Goal: Task Accomplishment & Management: Complete application form

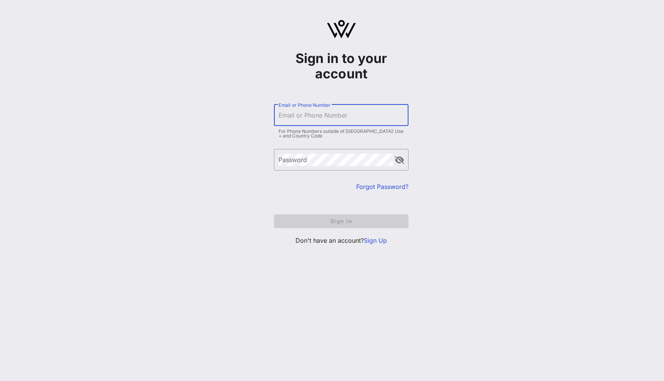
click at [326, 119] on input "Email or Phone Number" at bounding box center [340, 115] width 125 height 12
type input "[PERSON_NAME][EMAIL_ADDRESS][DOMAIN_NAME]"
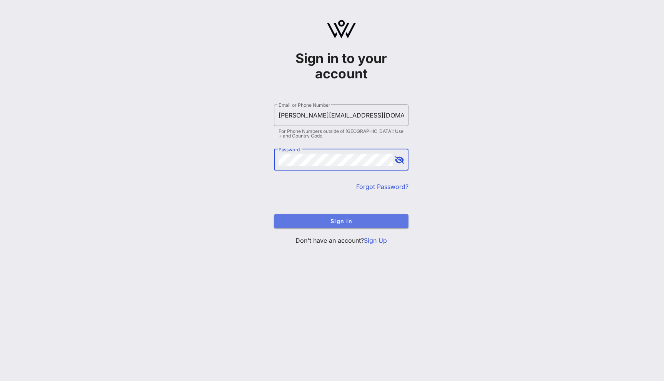
click at [350, 222] on span "Sign In" at bounding box center [341, 221] width 122 height 7
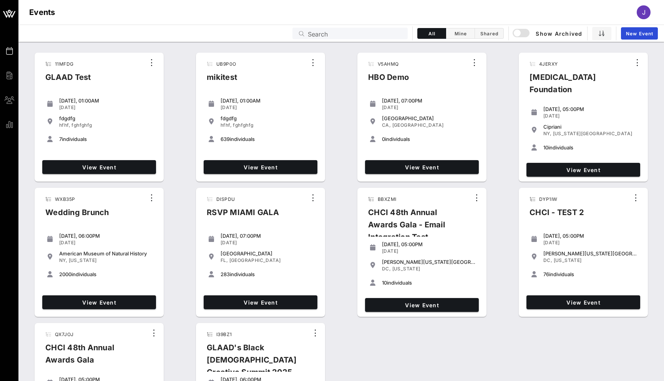
click at [351, 33] on input "Search" at bounding box center [355, 33] width 95 height 10
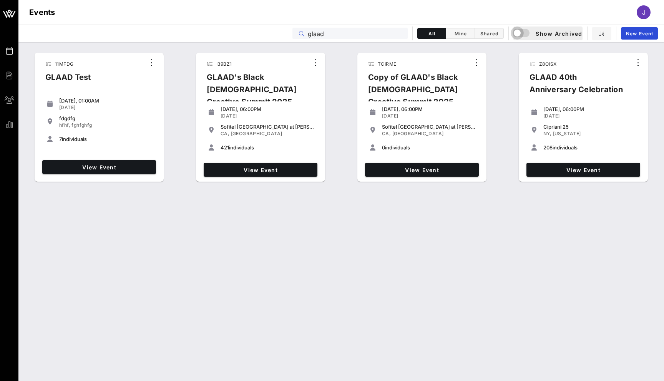
type input "glaad"
click at [517, 35] on div "button" at bounding box center [516, 33] width 11 height 11
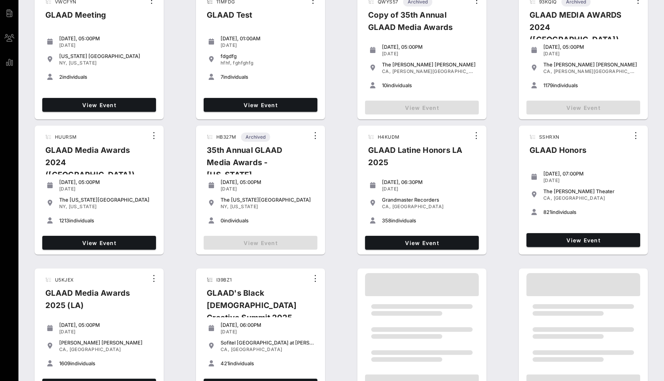
scroll to position [74, 0]
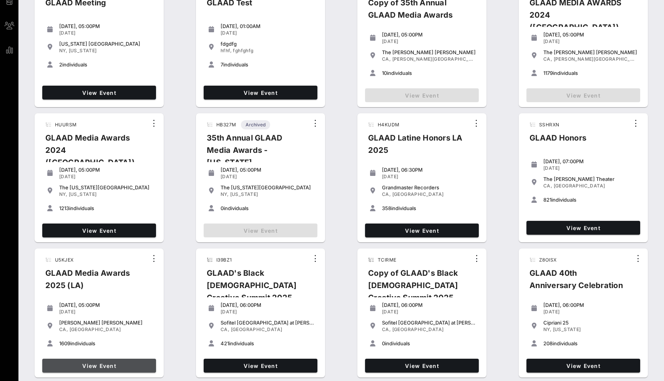
click at [114, 366] on span "View Event" at bounding box center [99, 365] width 108 height 7
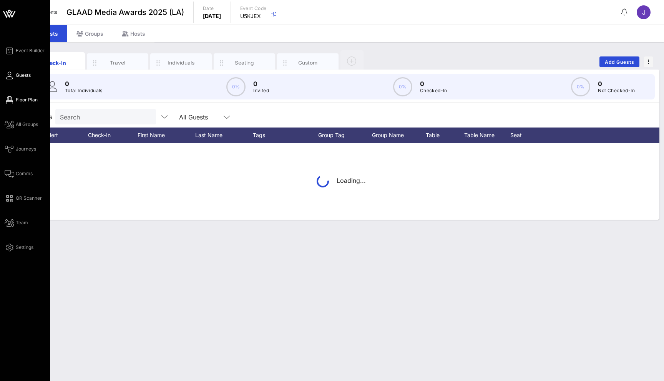
click at [12, 101] on icon at bounding box center [10, 99] width 10 height 1
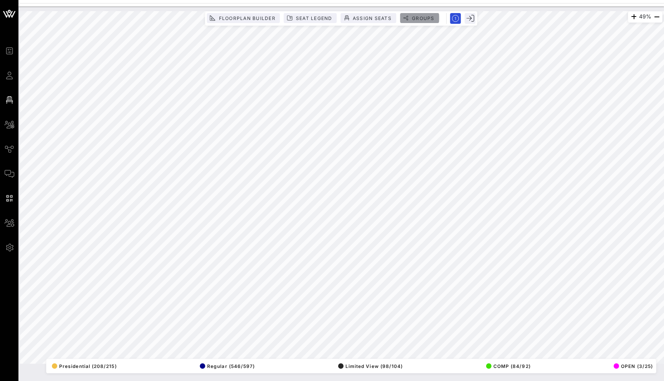
click at [425, 16] on span "Groups" at bounding box center [422, 18] width 23 height 6
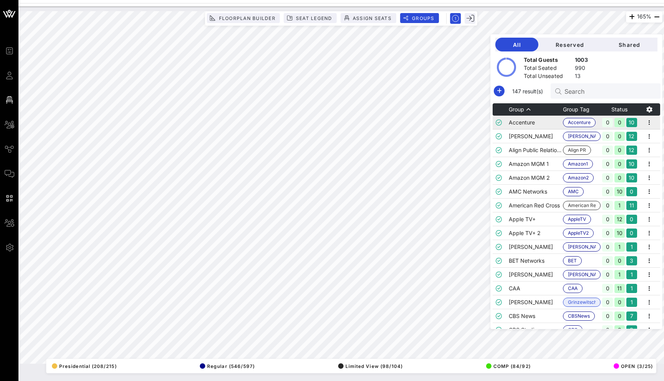
click at [544, 127] on td "Accenture" at bounding box center [535, 123] width 54 height 14
click at [508, 150] on td at bounding box center [500, 150] width 16 height 14
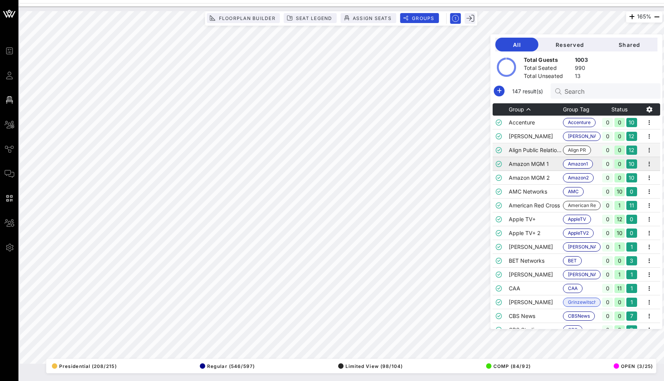
click at [528, 165] on td "Amazon MGM 1" at bounding box center [535, 164] width 54 height 14
click at [535, 203] on td "American Red Cross" at bounding box center [535, 206] width 54 height 14
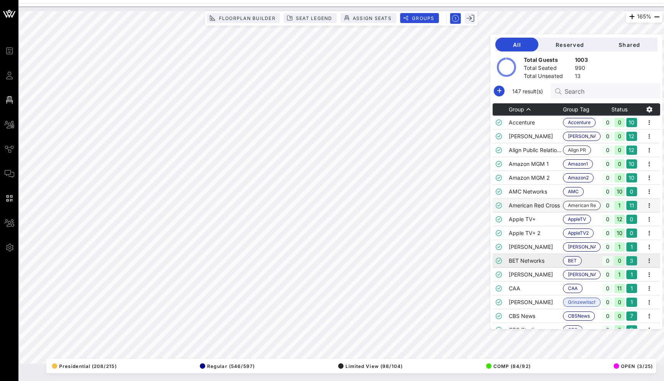
click at [540, 261] on td "BET Networks" at bounding box center [535, 261] width 54 height 14
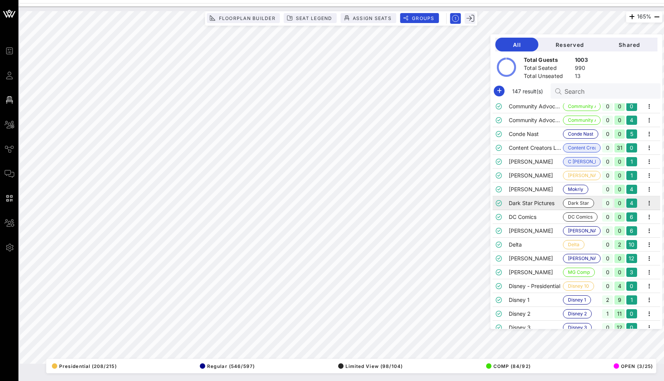
scroll to position [353, 0]
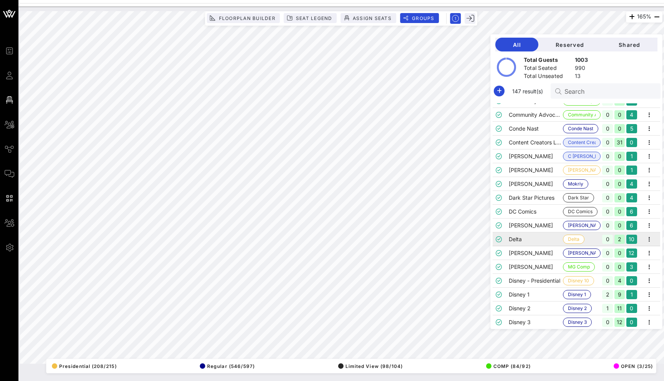
click at [541, 242] on td "Delta" at bounding box center [535, 239] width 54 height 14
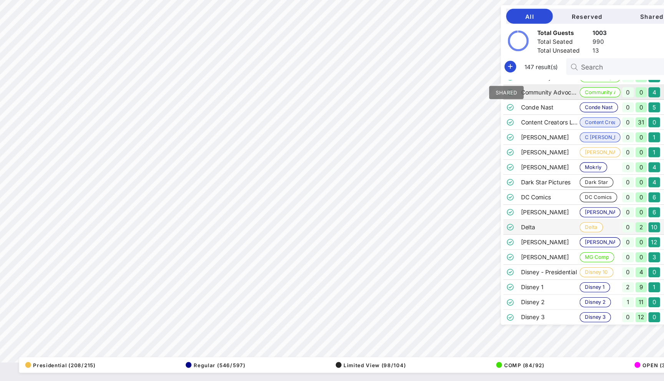
scroll to position [0, 0]
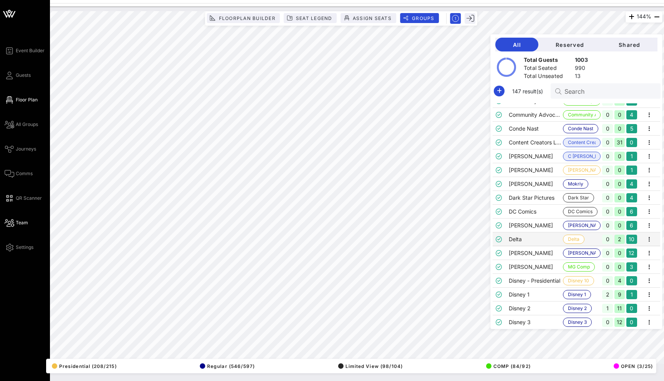
click at [6, 222] on icon at bounding box center [10, 222] width 10 height 1
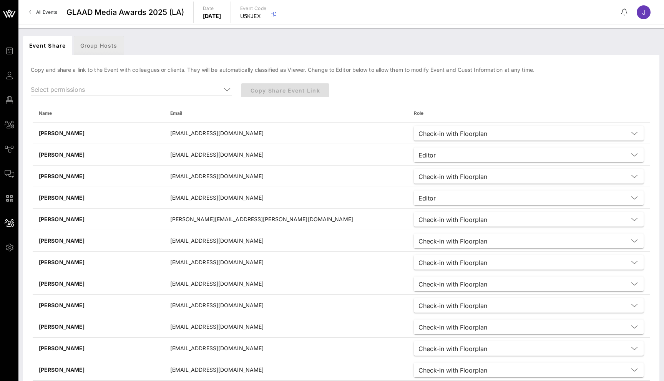
click at [96, 43] on div "Group Hosts" at bounding box center [99, 45] width 50 height 19
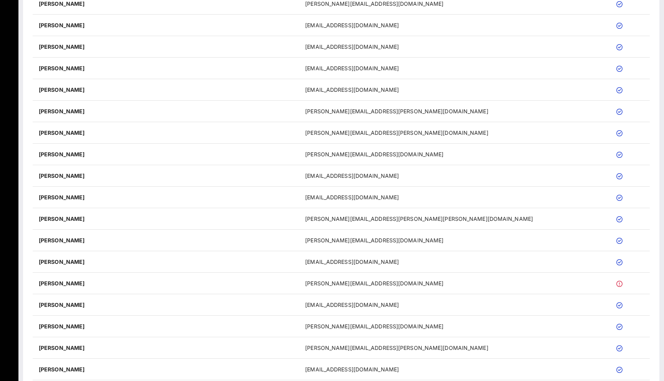
scroll to position [2046, 0]
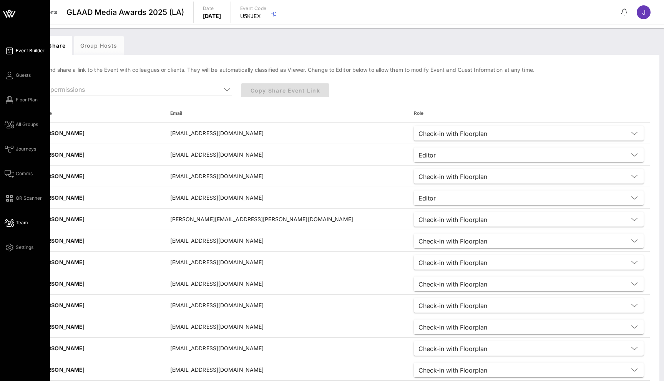
click at [26, 52] on span "Event Builder" at bounding box center [30, 50] width 29 height 7
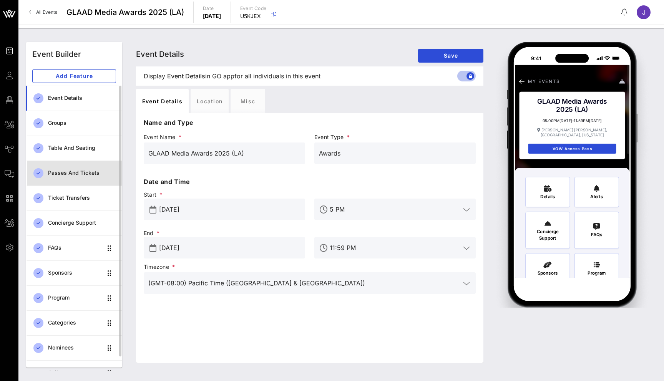
click at [83, 177] on div "Passes and Tickets" at bounding box center [82, 173] width 68 height 16
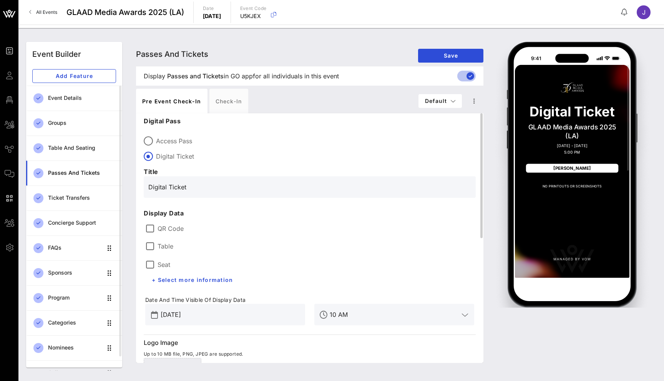
click at [160, 225] on label "QR Code" at bounding box center [315, 229] width 316 height 8
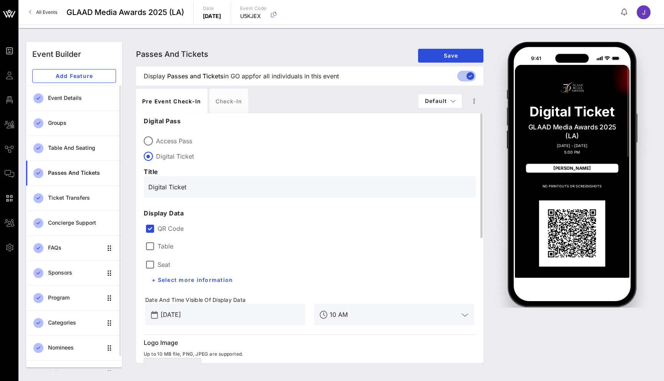
click at [161, 244] on label "Table" at bounding box center [165, 246] width 16 height 8
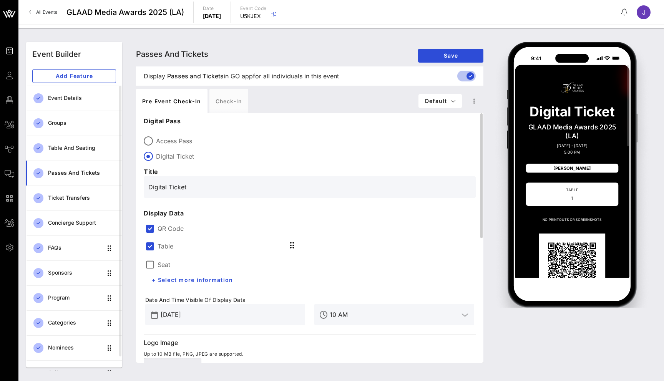
click at [161, 261] on label "Seat" at bounding box center [163, 265] width 13 height 8
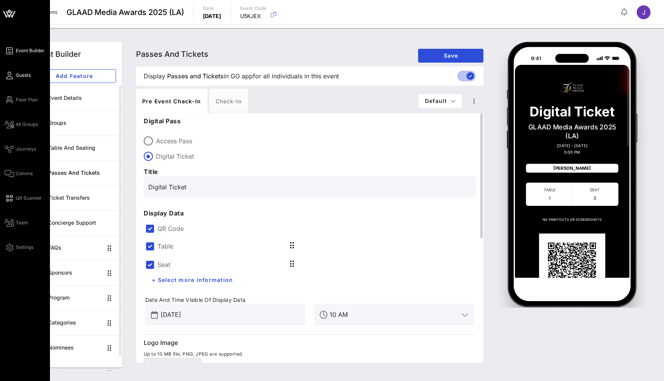
click at [6, 75] on icon at bounding box center [10, 75] width 10 height 1
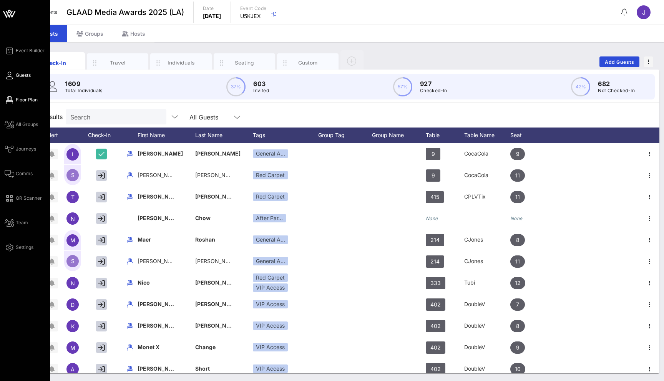
click at [21, 98] on span "Floor Plan" at bounding box center [27, 99] width 22 height 7
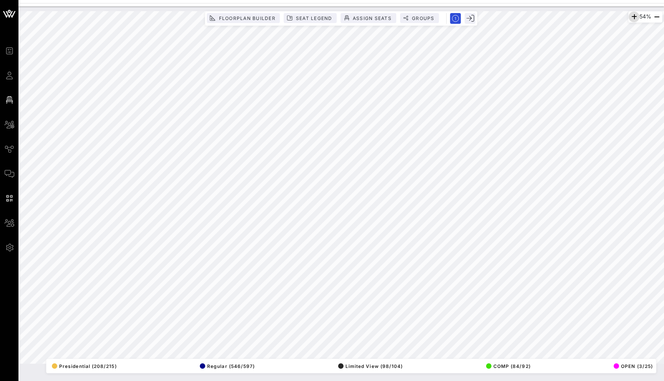
click at [632, 20] on icon "button" at bounding box center [633, 16] width 9 height 9
click at [632, 20] on icon "button" at bounding box center [634, 16] width 9 height 9
click at [632, 20] on icon "button" at bounding box center [633, 16] width 9 height 9
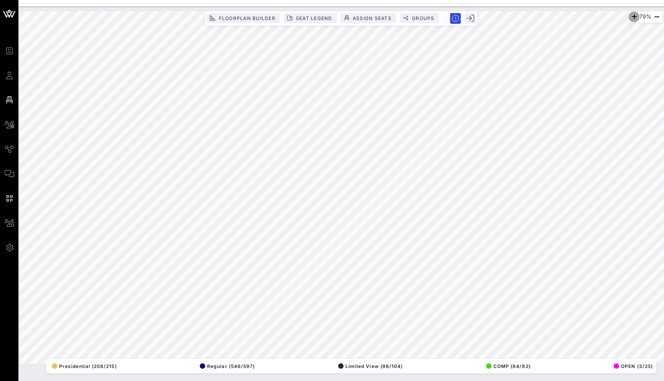
click at [632, 20] on icon "button" at bounding box center [633, 16] width 9 height 9
click at [632, 20] on icon "button" at bounding box center [631, 16] width 9 height 9
click at [632, 20] on icon "button" at bounding box center [632, 16] width 9 height 9
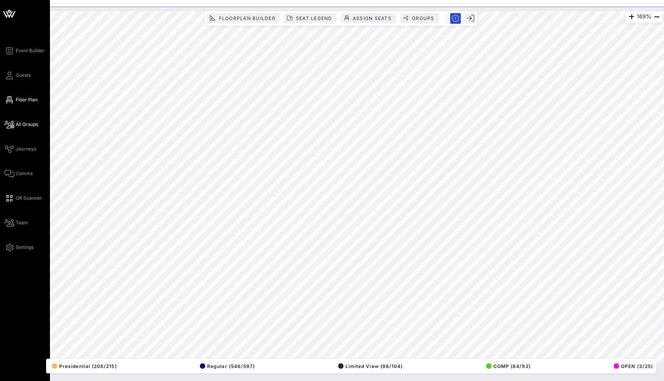
click at [16, 123] on span "All Groups" at bounding box center [27, 124] width 22 height 7
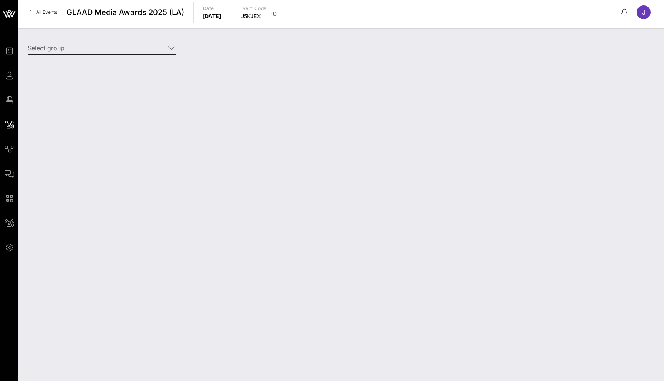
click at [121, 52] on input "Select group" at bounding box center [96, 48] width 137 height 12
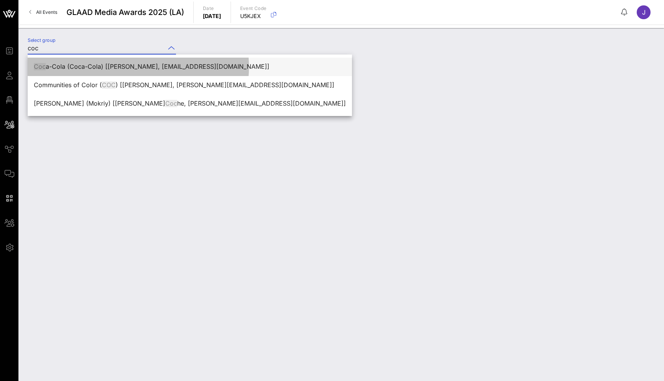
click at [132, 69] on div "Coc a-Cola (Coca-Cola) [Chelsea Lloyd, chelloyd@coca-cola.com]" at bounding box center [190, 66] width 312 height 7
type input "Coca-Cola (Coca-Cola) [Chelsea Lloyd, chelloyd@coca-cola.com]"
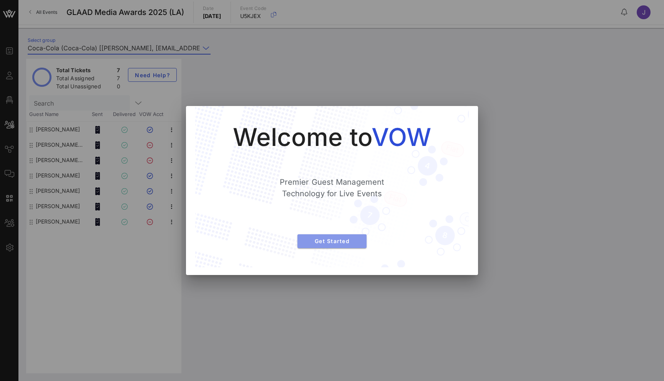
click at [335, 241] on span "Get Started" at bounding box center [331, 241] width 57 height 7
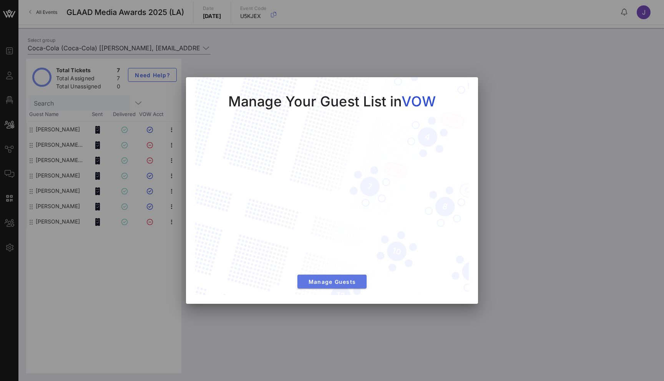
click at [333, 282] on span "Manage Guests" at bounding box center [331, 281] width 57 height 7
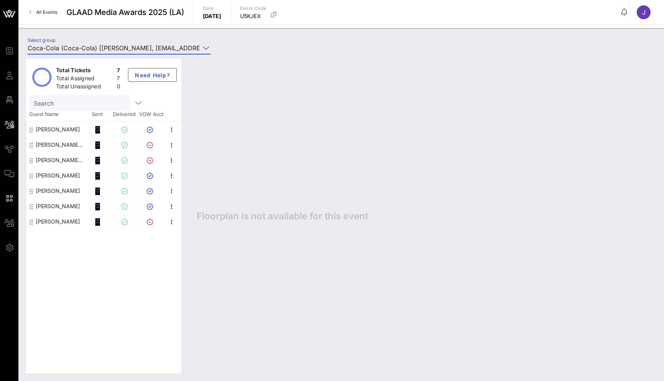
scroll to position [0, 21]
click at [114, 129] on div at bounding box center [124, 129] width 27 height 15
click at [65, 127] on div "Chelsea Lloyd" at bounding box center [58, 129] width 44 height 15
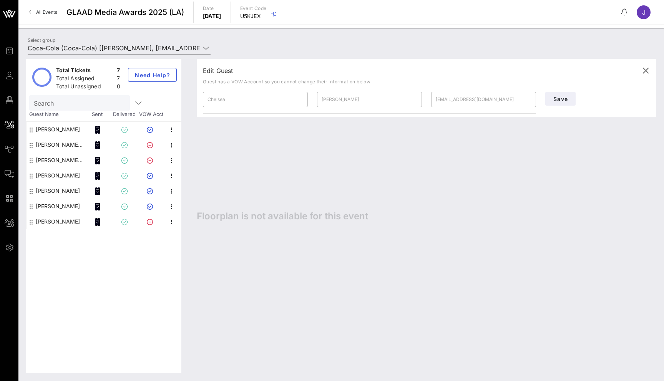
click at [67, 146] on div "Maria Correa Coca-Cola" at bounding box center [60, 144] width 48 height 15
type input "Maria Correa"
type input "Coca-Cola"
type input "marcorrea@coca-cola.com"
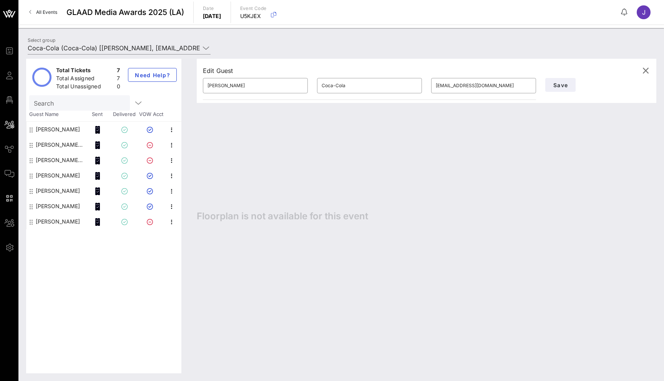
click at [69, 157] on div "Alison King Coca-Cola" at bounding box center [60, 159] width 48 height 15
type input "Alison King"
type input "aliking@coca-cola.com"
click at [71, 165] on div "Alison King Coca-Cola" at bounding box center [60, 159] width 48 height 15
click at [52, 14] on span "All Events" at bounding box center [46, 12] width 21 height 6
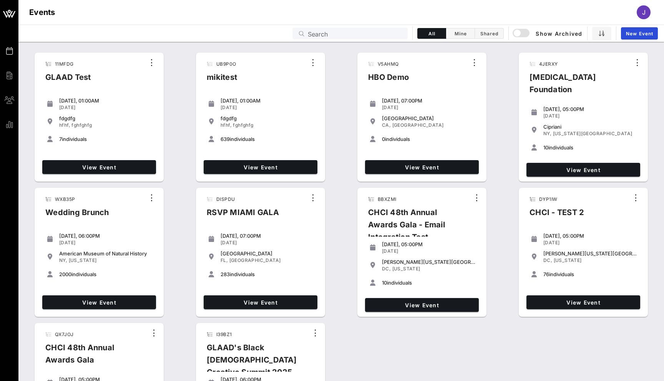
click at [322, 35] on input "Search" at bounding box center [355, 33] width 95 height 10
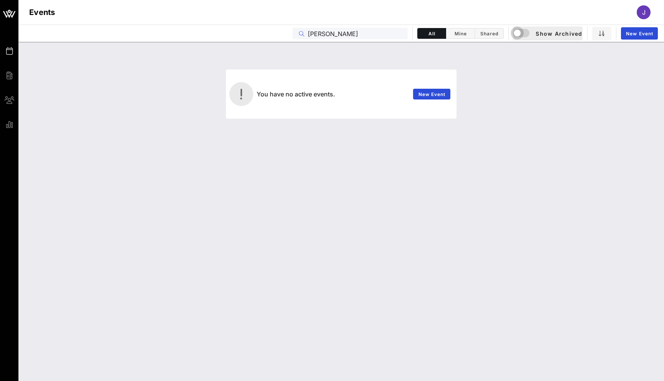
type input "ailey"
click at [515, 33] on div "button" at bounding box center [516, 33] width 11 height 11
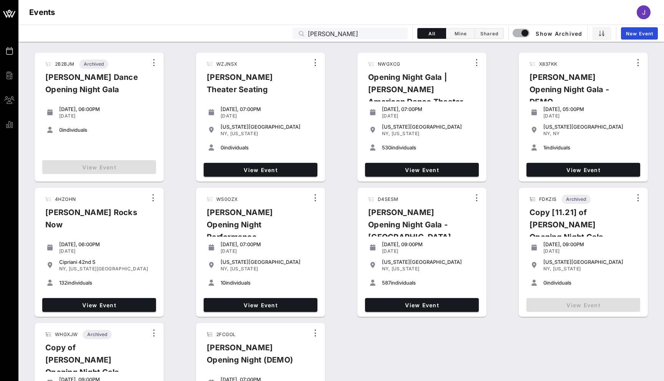
scroll to position [116, 0]
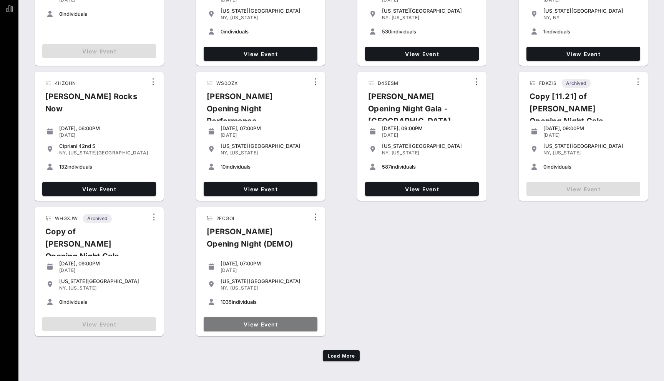
click at [253, 321] on span "View Event" at bounding box center [261, 324] width 108 height 7
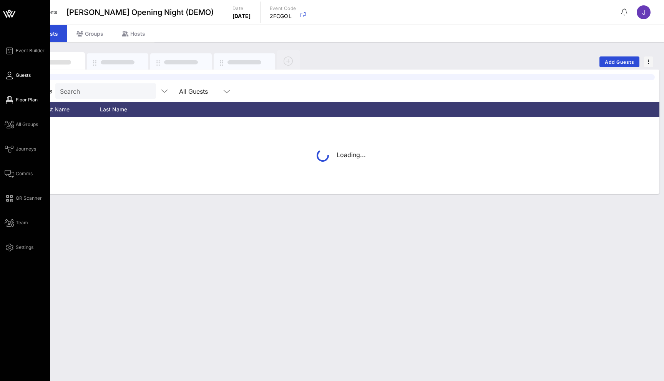
click at [8, 101] on icon at bounding box center [10, 99] width 10 height 1
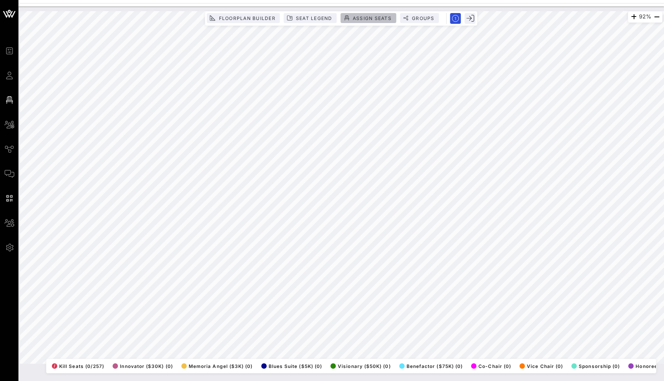
click at [375, 18] on span "Assign Seats" at bounding box center [371, 18] width 39 height 6
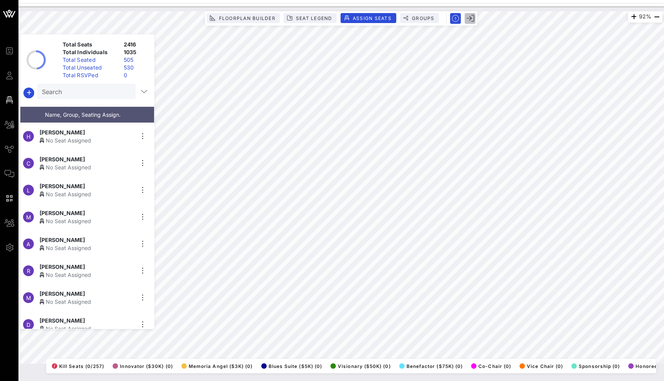
click at [468, 20] on icon "button" at bounding box center [470, 19] width 8 height 8
click at [423, 17] on span "Groups" at bounding box center [422, 18] width 23 height 6
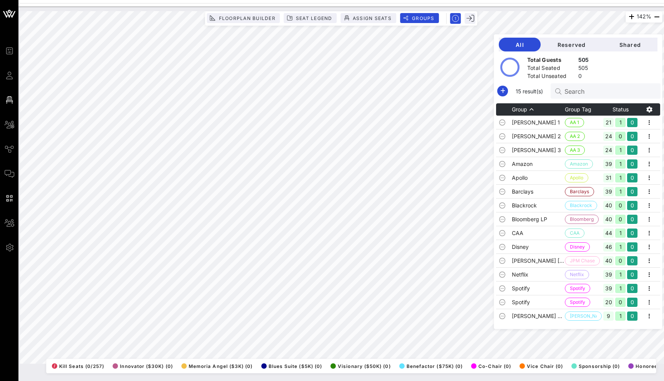
click at [515, 46] on div "All Reserved Shared Total Guests 505 Total Seated 505 Total Unseated 0 15 resul…" at bounding box center [577, 181] width 169 height 295
click at [507, 92] on icon "button" at bounding box center [502, 90] width 9 height 9
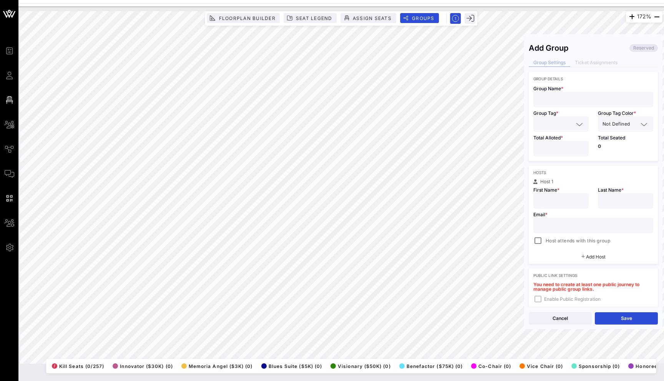
click at [568, 98] on input "text" at bounding box center [593, 99] width 111 height 10
type input "BP Sonoco"
type input "BP"
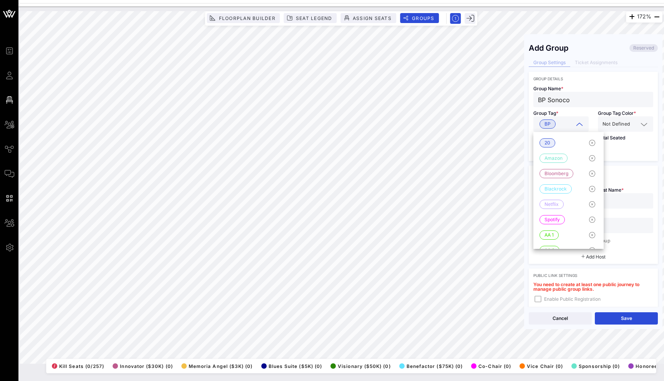
click at [602, 153] on div "Total Seated 0" at bounding box center [625, 146] width 65 height 29
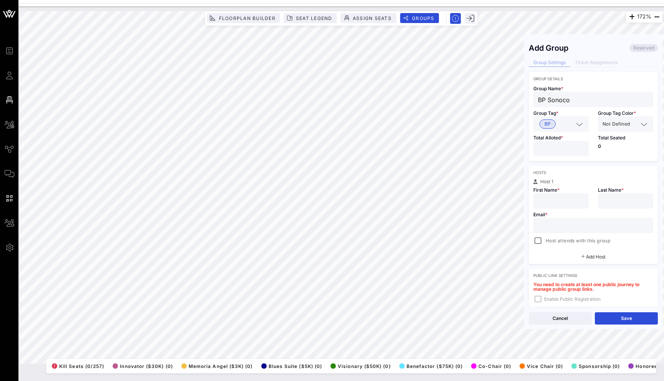
click at [565, 150] on input "number" at bounding box center [561, 149] width 46 height 10
type input "**"
click at [584, 174] on div "Hosts" at bounding box center [593, 172] width 120 height 5
click at [567, 198] on input "text" at bounding box center [561, 201] width 46 height 10
type input "j"
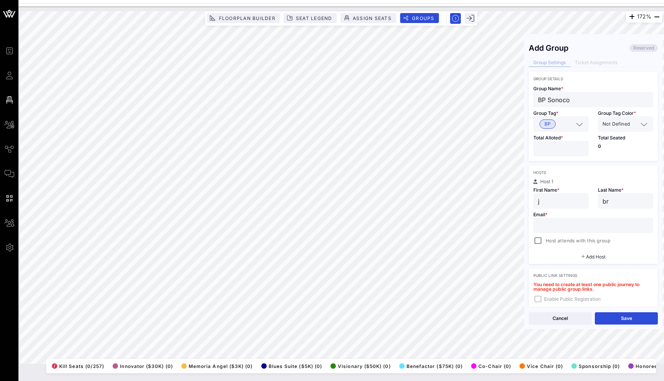
type input "br"
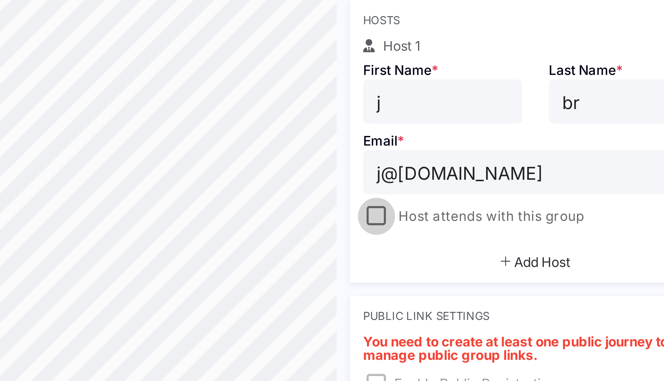
type input "j@bsp.com"
click at [541, 242] on div at bounding box center [537, 240] width 11 height 11
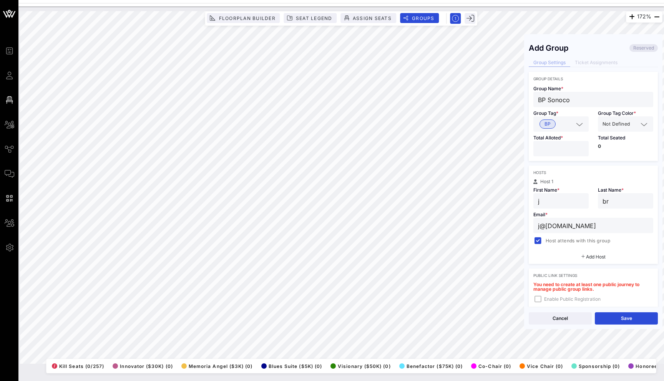
click at [593, 258] on span "Add Host" at bounding box center [596, 257] width 20 height 6
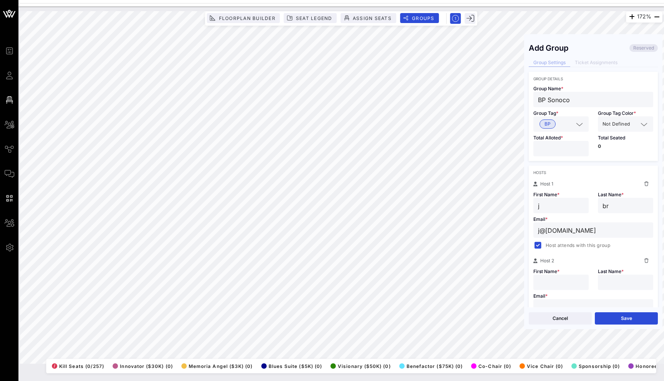
scroll to position [130, 0]
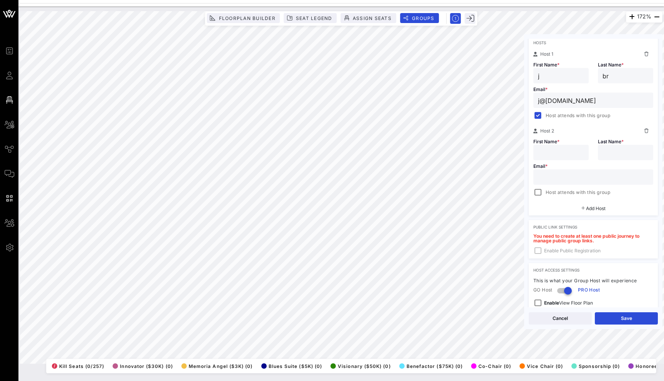
click at [647, 132] on icon at bounding box center [646, 131] width 4 height 5
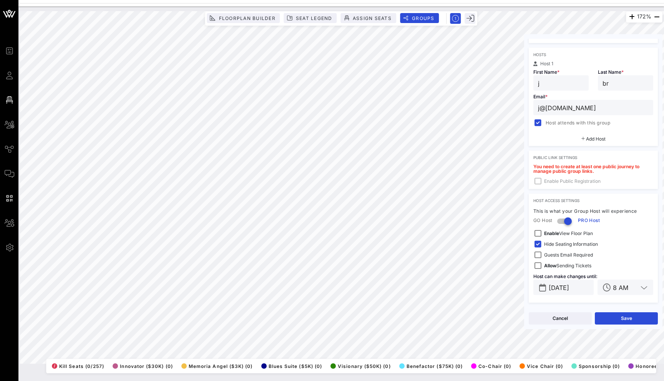
scroll to position [118, 0]
click at [543, 233] on div at bounding box center [537, 233] width 11 height 11
click at [623, 318] on button "Save" at bounding box center [625, 318] width 63 height 12
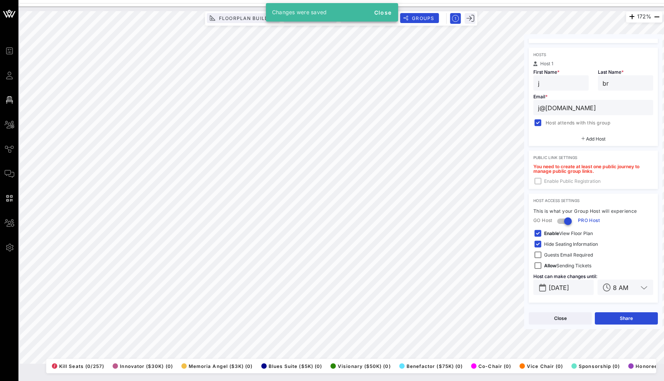
scroll to position [0, 0]
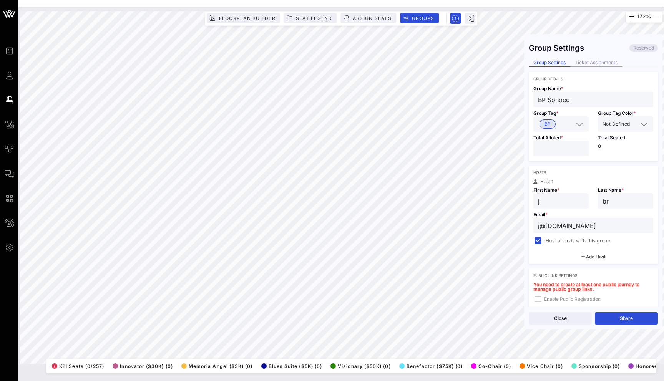
click at [599, 65] on div "Ticket Assignments" at bounding box center [596, 63] width 52 height 8
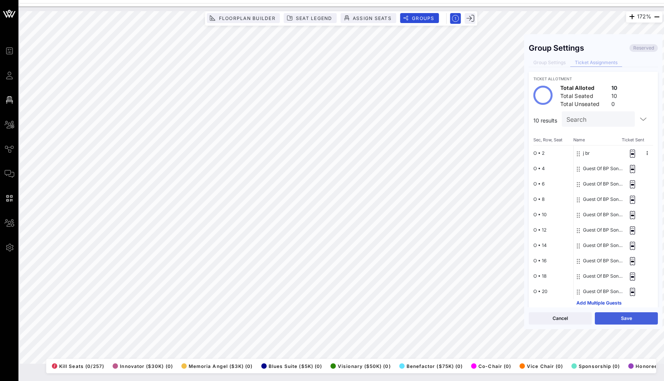
click at [643, 313] on button "Save" at bounding box center [625, 318] width 63 height 12
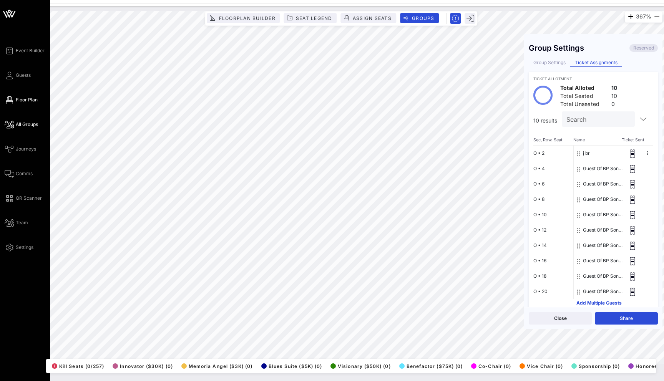
click at [24, 127] on span "All Groups" at bounding box center [27, 124] width 22 height 7
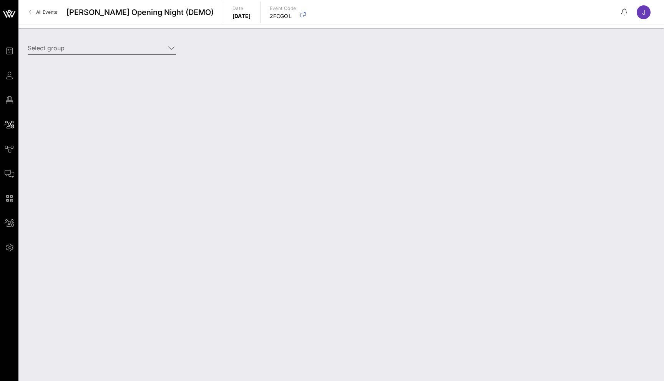
click at [98, 45] on input "Select group" at bounding box center [96, 48] width 137 height 12
click at [123, 73] on div "BP Sonoco (BP) [j br, j@bsp.com]" at bounding box center [102, 66] width 136 height 17
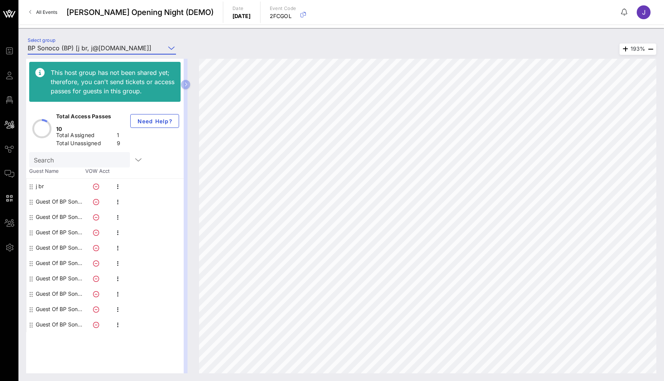
type input "BP Sonoco (BP) [j br, j@bsp.com]"
click at [57, 194] on div "Guest Of BP Sonoco" at bounding box center [60, 201] width 48 height 15
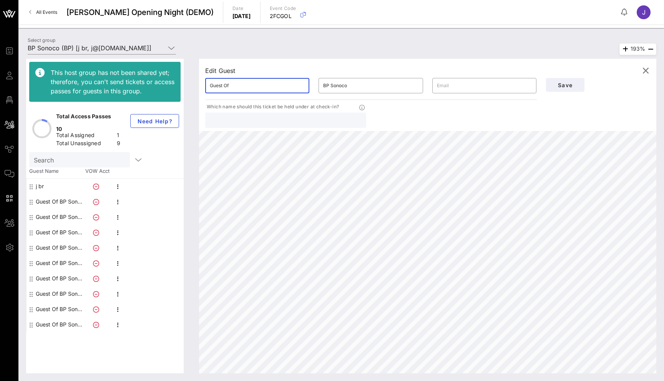
drag, startPoint x: 247, startPoint y: 89, endPoint x: 200, endPoint y: 89, distance: 47.6
click at [200, 89] on div "Edit Guest ​ Guest Of ​ BP Sonoco ​ Which name should this ticket be held under…" at bounding box center [427, 95] width 457 height 72
type input "K"
type input "Jason"
type input "Fedell"
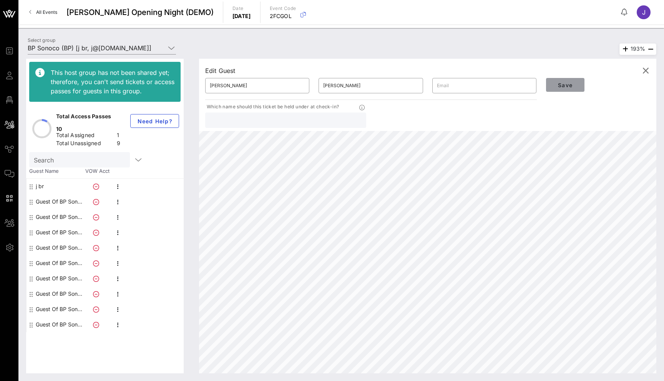
click at [563, 85] on span "Save" at bounding box center [565, 85] width 26 height 7
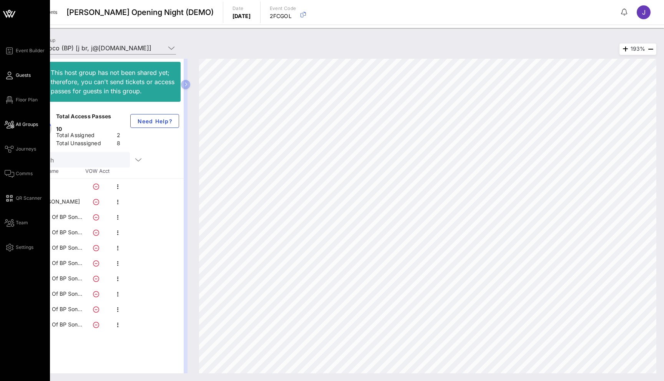
click at [12, 79] on link "Guests" at bounding box center [18, 75] width 26 height 9
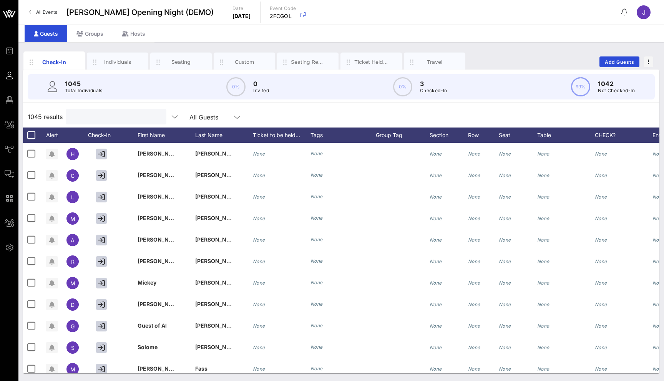
click at [116, 118] on input "text" at bounding box center [115, 117] width 90 height 10
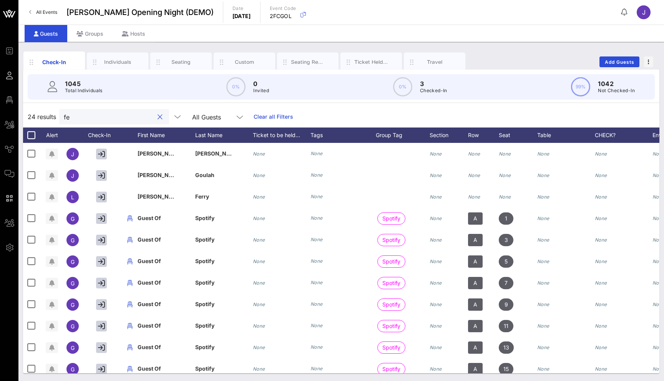
click at [107, 114] on input "fe" at bounding box center [109, 117] width 90 height 10
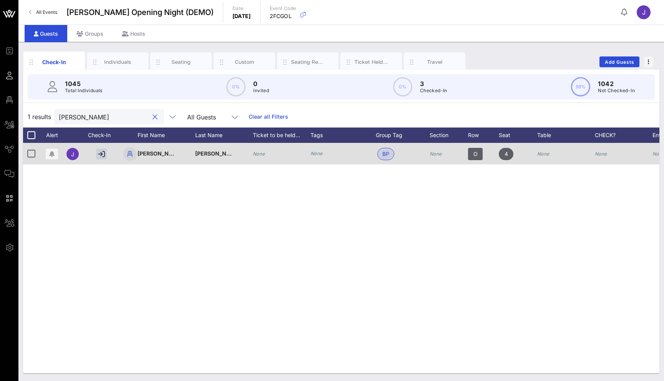
type input "fedel"
click at [131, 155] on icon "button" at bounding box center [129, 153] width 9 height 9
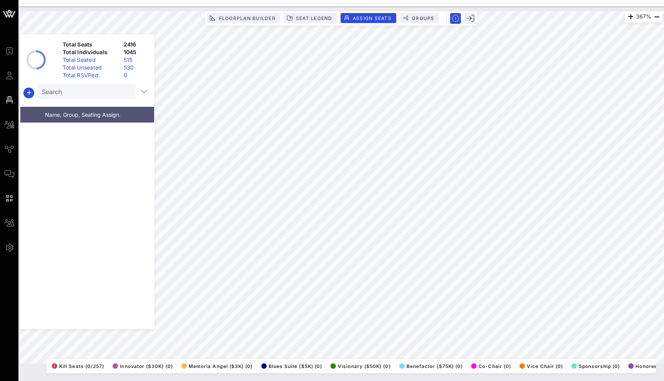
scroll to position [27847, 0]
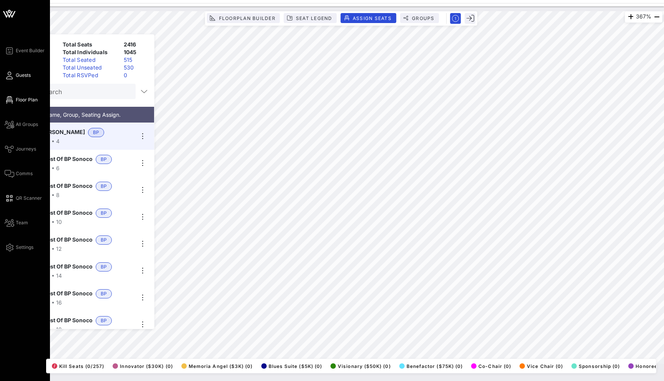
click at [10, 76] on icon at bounding box center [10, 75] width 10 height 1
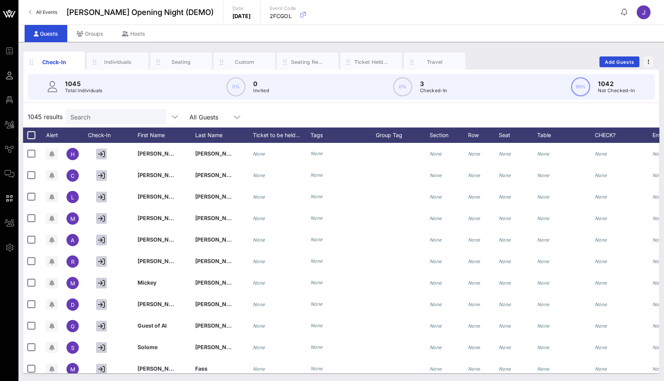
click at [113, 118] on input "Search" at bounding box center [115, 117] width 90 height 10
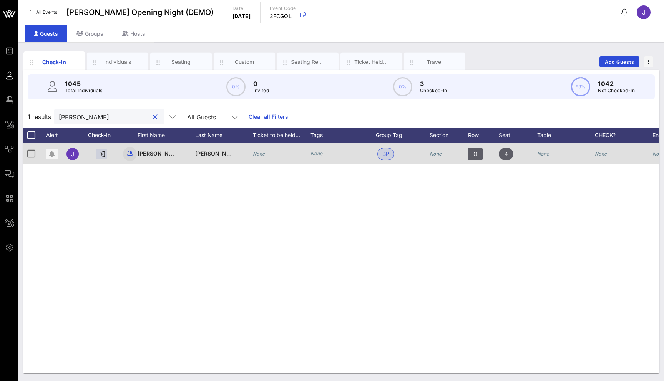
type input "fedell"
click at [131, 155] on icon "button" at bounding box center [129, 153] width 9 height 9
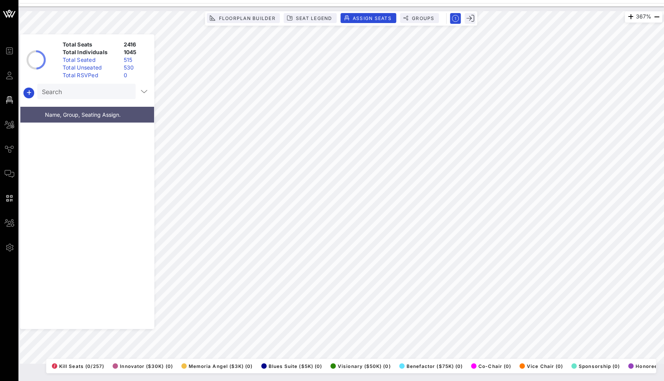
scroll to position [27847, 0]
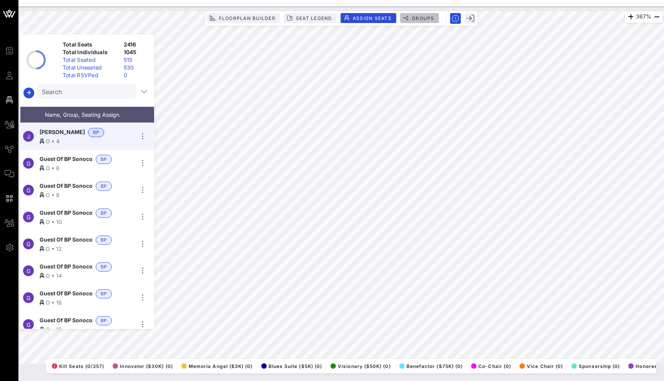
click at [423, 18] on span "Groups" at bounding box center [422, 18] width 23 height 6
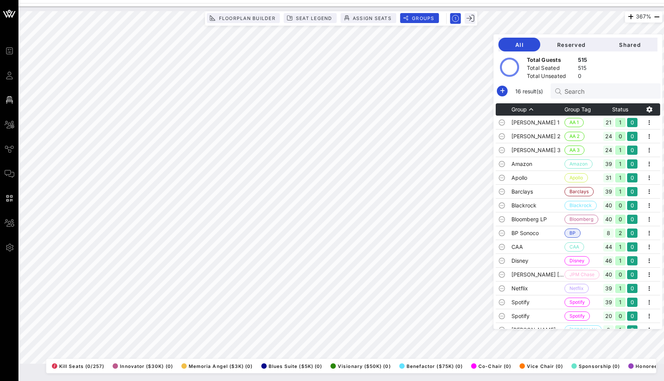
click at [631, 89] on input "Search" at bounding box center [609, 91] width 90 height 10
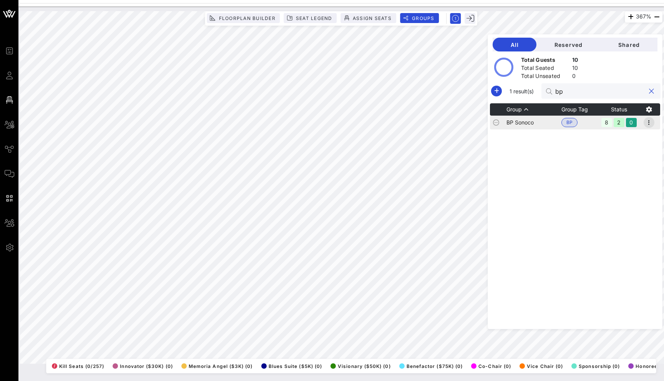
type input "bp"
click at [646, 119] on icon "button" at bounding box center [648, 122] width 9 height 9
click at [631, 166] on div "Delete" at bounding box center [639, 166] width 24 height 6
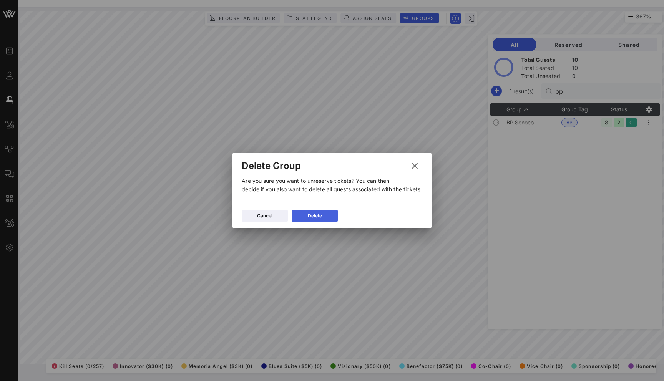
click at [329, 214] on button "Delete" at bounding box center [314, 216] width 46 height 12
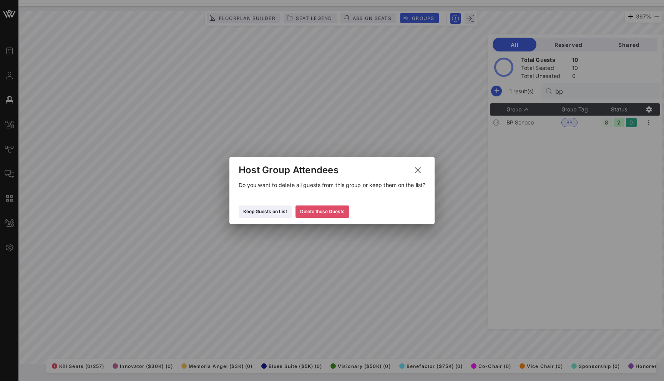
click at [327, 212] on div "Delete these Guests" at bounding box center [322, 212] width 45 height 8
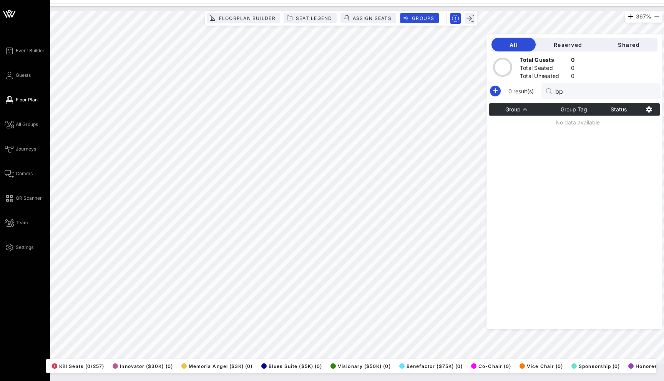
click at [7, 18] on icon at bounding box center [9, 14] width 18 height 18
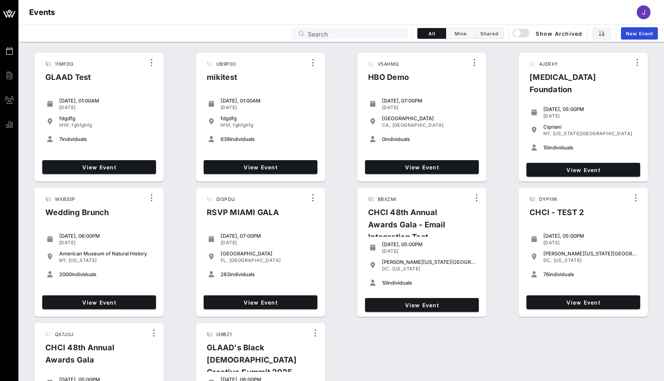
click at [318, 36] on input "Search" at bounding box center [355, 33] width 95 height 10
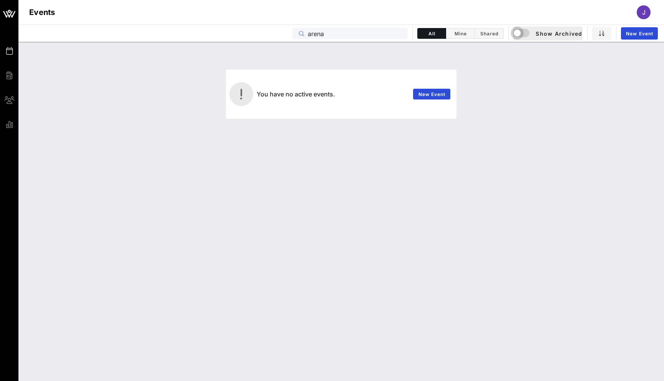
type input "arena"
click at [514, 35] on div "button" at bounding box center [516, 33] width 11 height 11
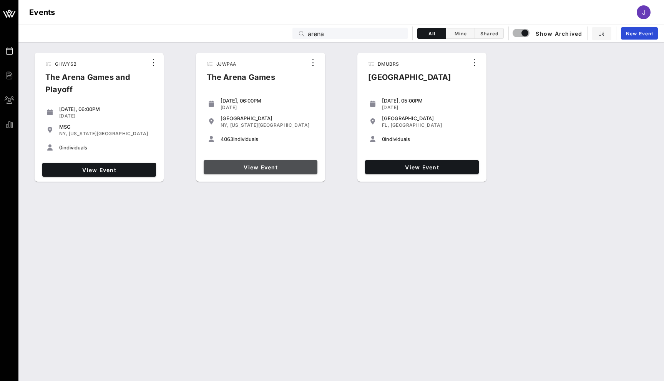
click at [256, 163] on link "View Event" at bounding box center [261, 167] width 114 height 14
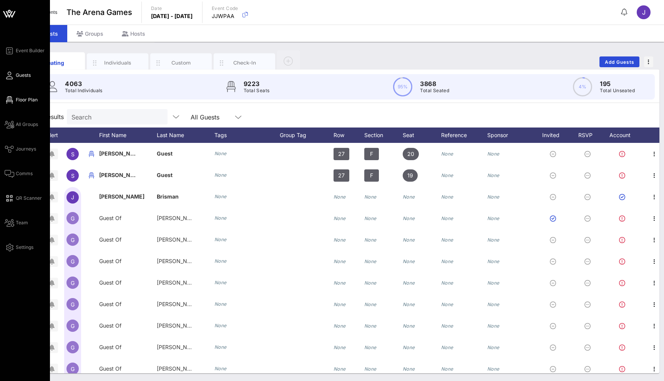
click at [9, 101] on icon at bounding box center [10, 99] width 10 height 1
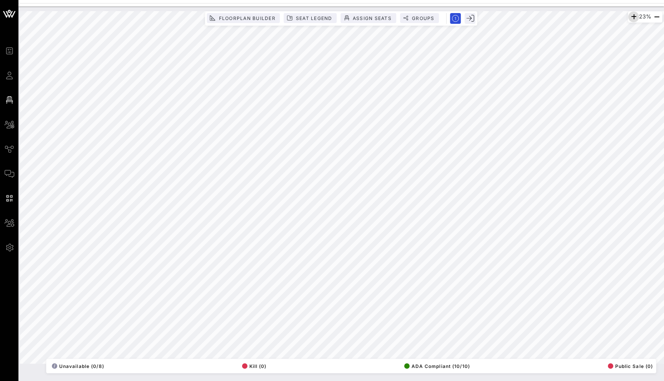
click at [630, 14] on icon "button" at bounding box center [633, 16] width 9 height 9
click at [630, 14] on icon "button" at bounding box center [634, 16] width 9 height 9
click at [630, 14] on icon "button" at bounding box center [633, 16] width 9 height 9
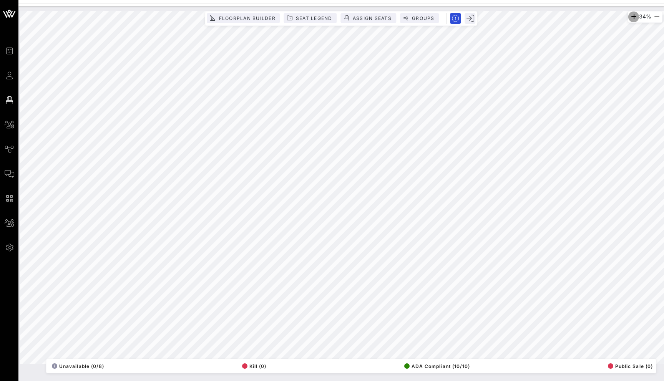
click at [630, 14] on icon "button" at bounding box center [633, 16] width 9 height 9
click at [630, 14] on icon "button" at bounding box center [634, 16] width 9 height 9
click at [630, 14] on icon "button" at bounding box center [633, 16] width 9 height 9
click at [631, 18] on icon "button" at bounding box center [633, 16] width 9 height 9
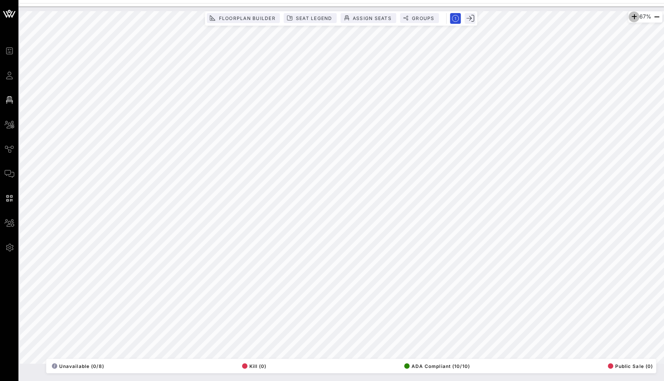
click at [631, 18] on icon "button" at bounding box center [633, 16] width 9 height 9
click at [631, 18] on icon "button" at bounding box center [634, 16] width 9 height 9
click at [631, 18] on icon "button" at bounding box center [633, 16] width 9 height 9
click at [631, 18] on icon "button" at bounding box center [631, 16] width 9 height 9
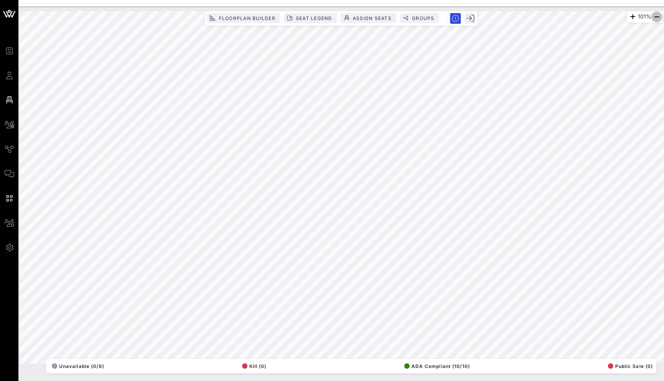
click at [654, 18] on icon "button" at bounding box center [656, 16] width 9 height 9
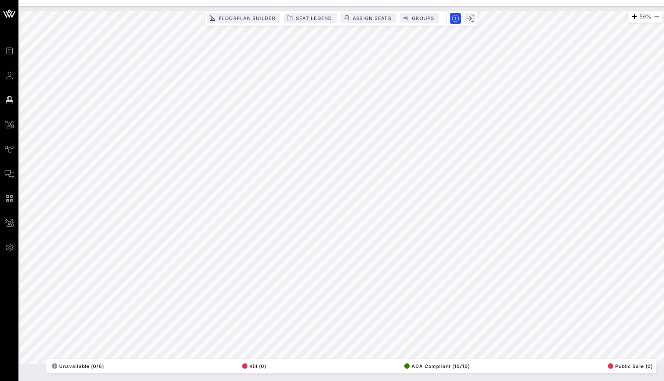
click at [564, 0] on html "Event Builder Guests Floor Plan All Groups Journeys Comms QR Scanner Team Setti…" at bounding box center [332, 190] width 664 height 381
click at [661, 19] on span "button" at bounding box center [656, 16] width 11 height 9
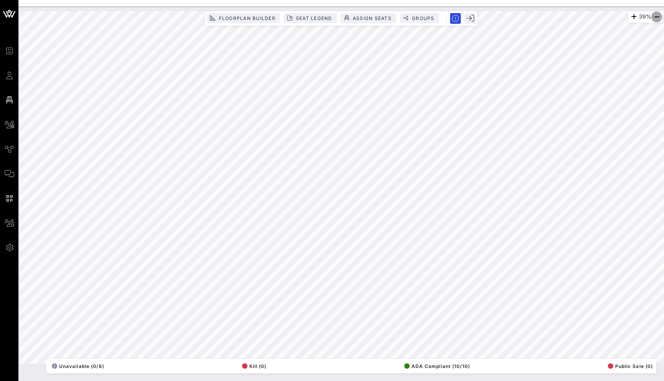
click at [661, 19] on span "button" at bounding box center [656, 16] width 11 height 9
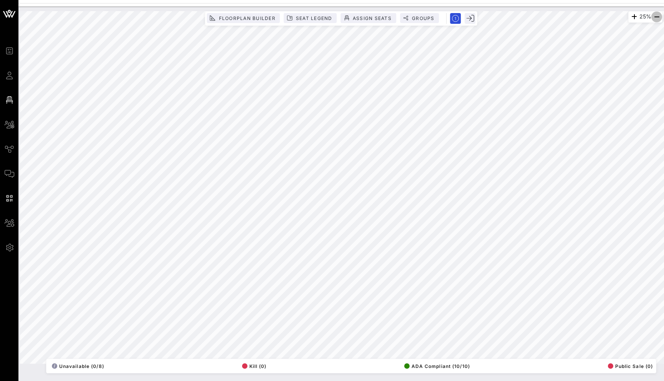
click at [661, 19] on span "button" at bounding box center [656, 16] width 11 height 9
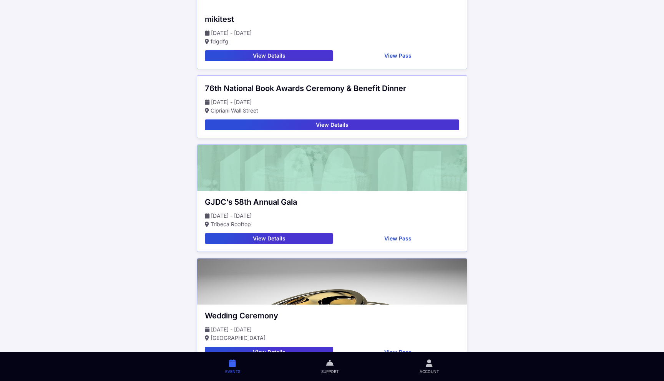
scroll to position [98, 0]
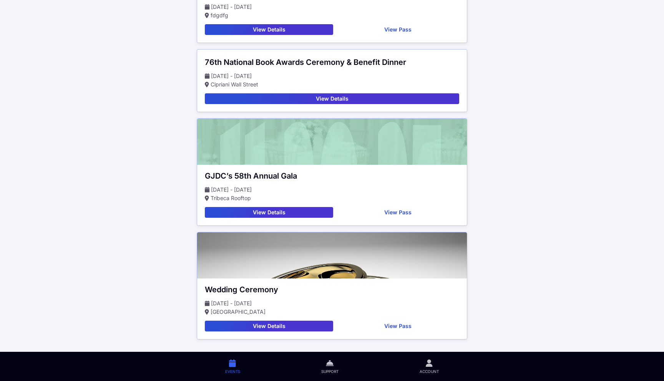
click at [281, 210] on button "View Details" at bounding box center [269, 212] width 128 height 11
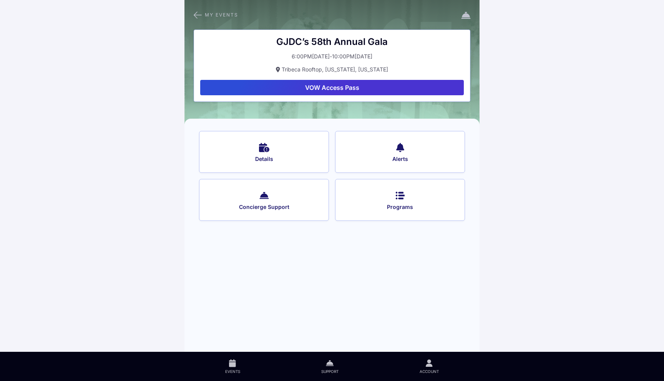
click at [265, 152] on button "Details" at bounding box center [264, 152] width 130 height 42
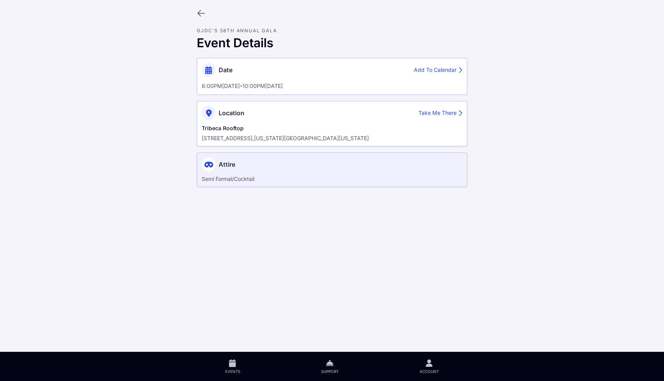
click at [202, 12] on icon at bounding box center [201, 13] width 8 height 8
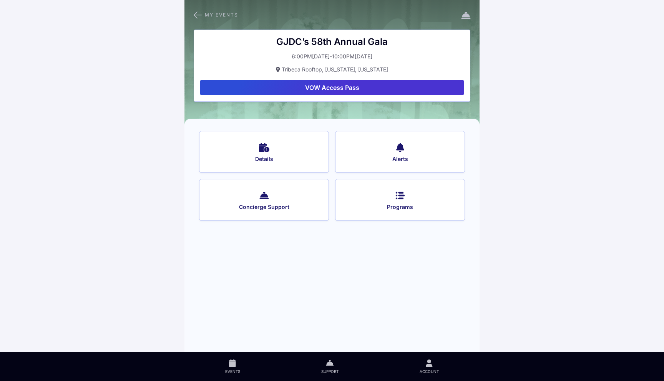
click at [375, 210] on button "Programs" at bounding box center [400, 200] width 130 height 42
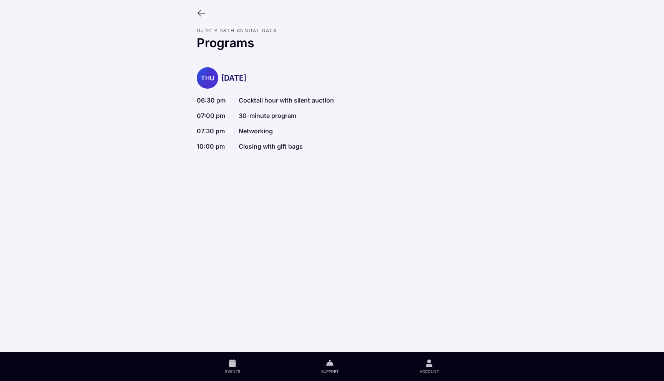
click at [201, 12] on icon at bounding box center [201, 13] width 8 height 8
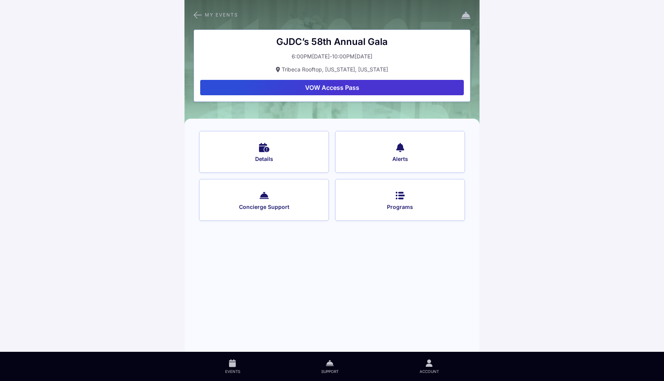
scroll to position [98, 0]
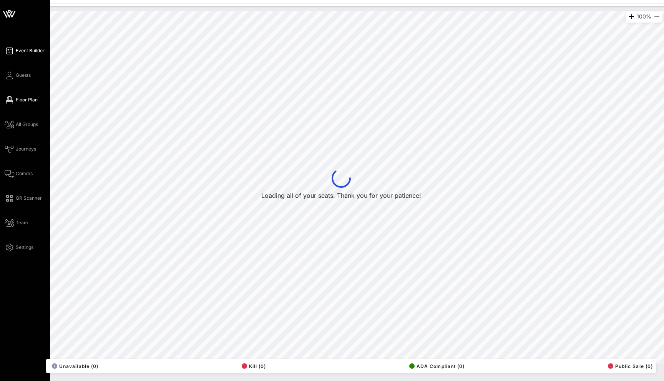
click at [13, 51] on icon at bounding box center [10, 50] width 10 height 1
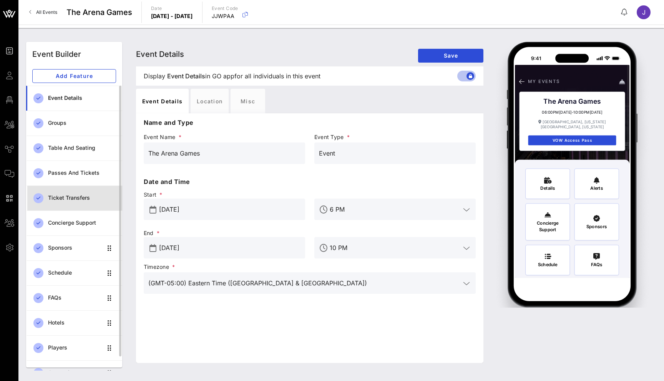
click at [83, 202] on div "Ticket Transfers" at bounding box center [82, 198] width 68 height 16
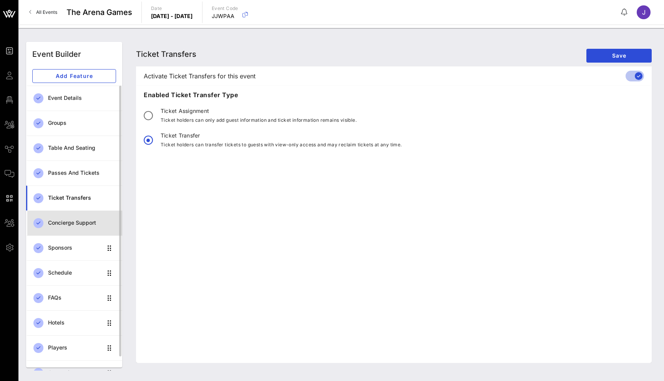
click at [81, 220] on div "Concierge Support" at bounding box center [82, 223] width 68 height 7
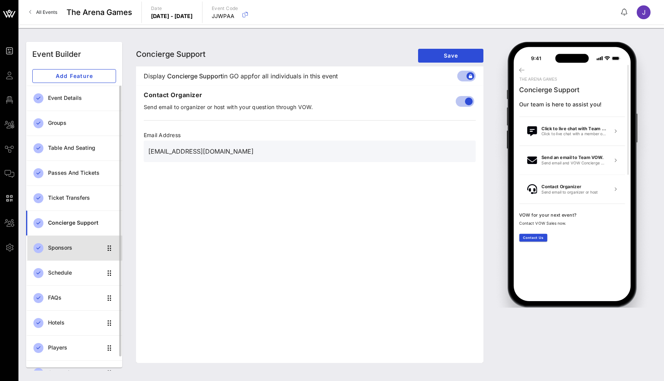
click at [76, 250] on div "Sponsors" at bounding box center [75, 248] width 54 height 7
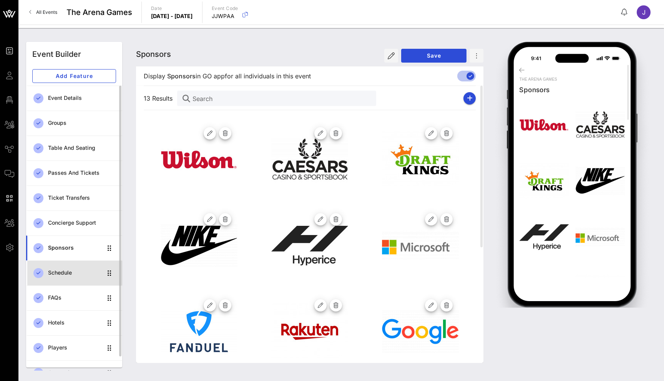
click at [72, 272] on div "Schedule" at bounding box center [75, 273] width 54 height 7
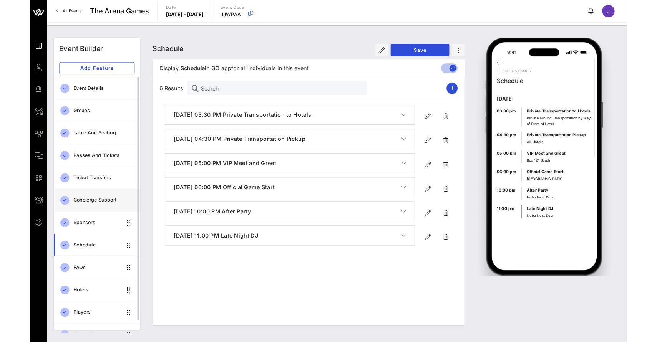
scroll to position [15, 0]
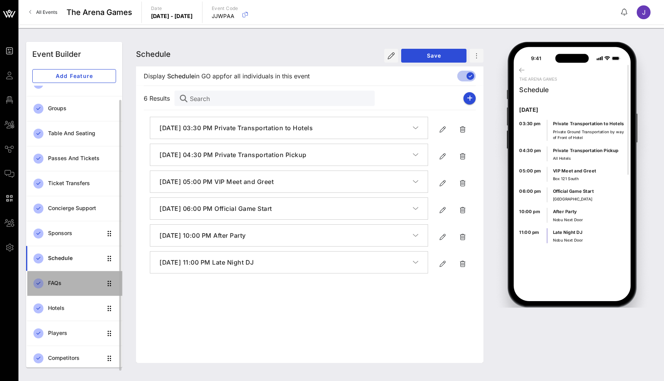
click at [72, 282] on div "FAQs" at bounding box center [75, 283] width 54 height 7
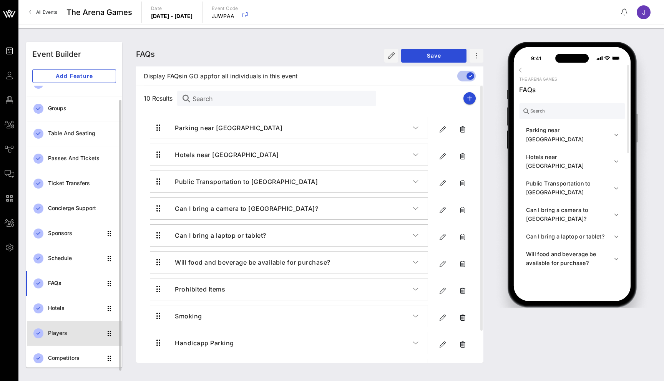
click at [67, 331] on div "Players" at bounding box center [75, 333] width 54 height 7
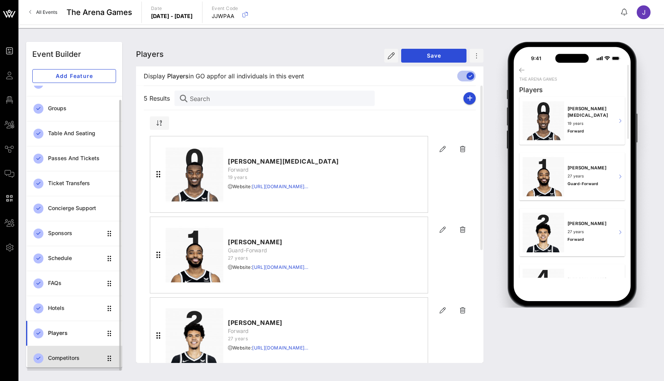
click at [71, 357] on div "Competitors" at bounding box center [75, 358] width 54 height 7
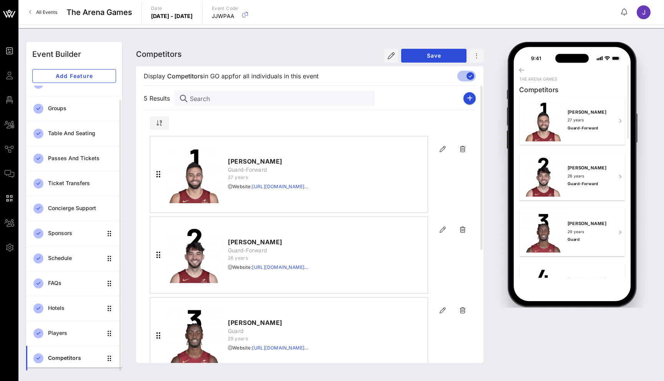
click at [35, 10] on link "All Events" at bounding box center [43, 12] width 37 height 12
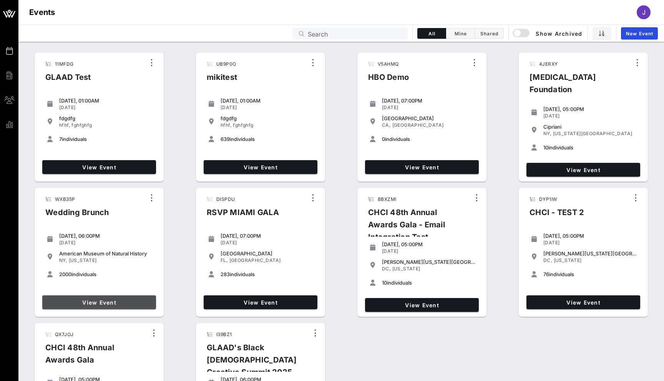
click at [136, 303] on span "View Event" at bounding box center [99, 302] width 108 height 7
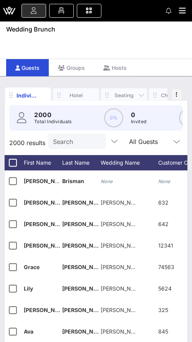
click at [77, 93] on div "Hotel" at bounding box center [76, 95] width 23 height 7
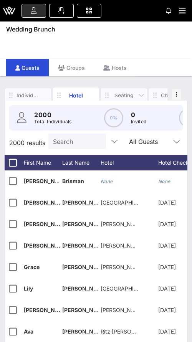
click at [126, 93] on div "Seating" at bounding box center [124, 95] width 23 height 7
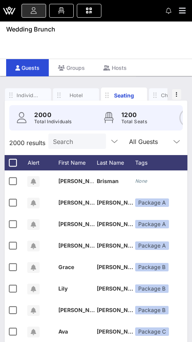
click at [161, 94] on div "Check-In" at bounding box center [172, 95] width 23 height 7
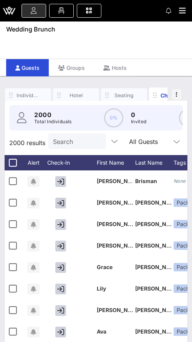
click at [74, 137] on input "Search" at bounding box center [76, 141] width 47 height 10
click at [74, 142] on input "Search" at bounding box center [76, 141] width 47 height 10
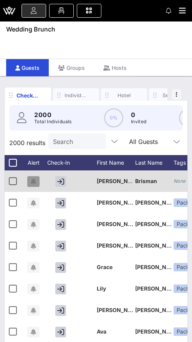
click at [35, 179] on icon "button" at bounding box center [33, 182] width 5 height 6
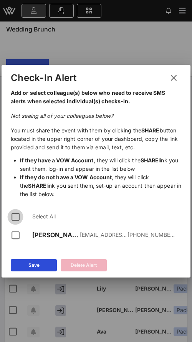
click at [17, 217] on div at bounding box center [15, 216] width 13 height 13
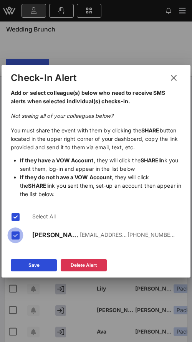
click at [17, 239] on div at bounding box center [15, 235] width 13 height 13
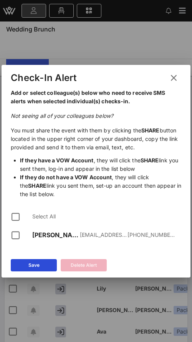
click at [175, 77] on icon at bounding box center [173, 77] width 13 height 13
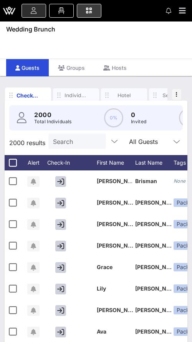
click at [89, 11] on icon at bounding box center [89, 10] width 8 height 1
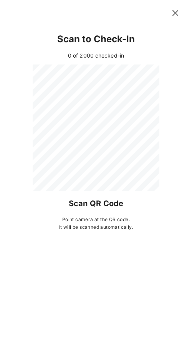
click at [175, 13] on icon at bounding box center [176, 13] width 14 height 14
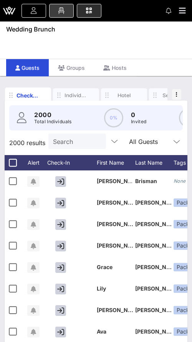
click at [59, 11] on icon at bounding box center [61, 10] width 8 height 1
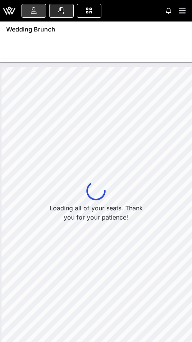
click at [32, 11] on icon at bounding box center [34, 10] width 8 height 1
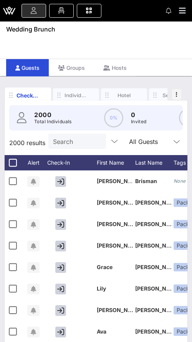
drag, startPoint x: 190, startPoint y: 23, endPoint x: 203, endPoint y: 23, distance: 12.7
click at [192, 23] on html "Event Builder Guests Floor Plan All Groups Journeys Comms QR Scanner Team Setti…" at bounding box center [96, 171] width 192 height 342
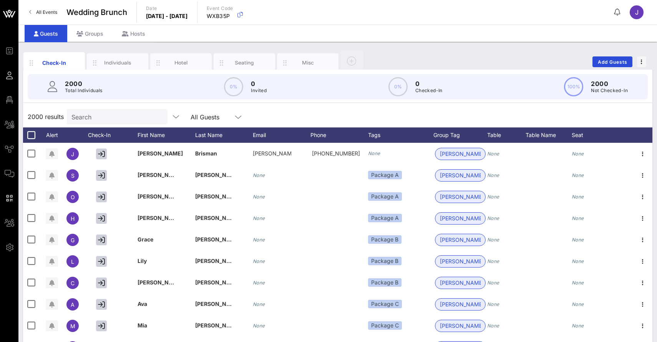
click at [49, 15] on span "All Events" at bounding box center [46, 12] width 21 height 6
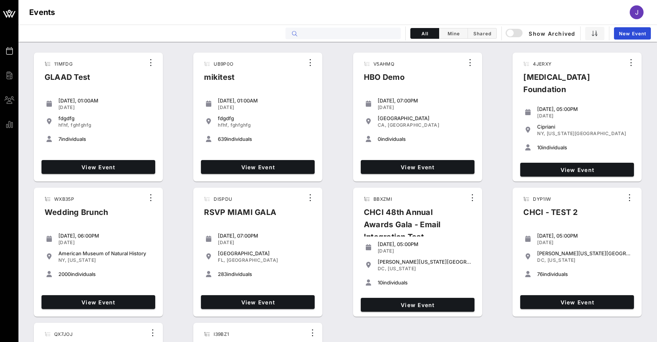
click at [366, 32] on input "text" at bounding box center [348, 33] width 95 height 10
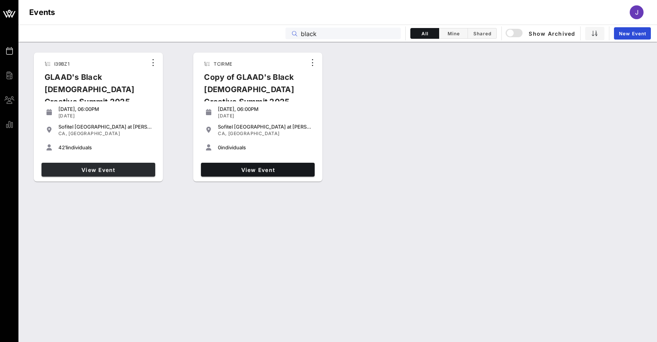
type input "black"
click at [100, 167] on span "View Event" at bounding box center [99, 170] width 108 height 7
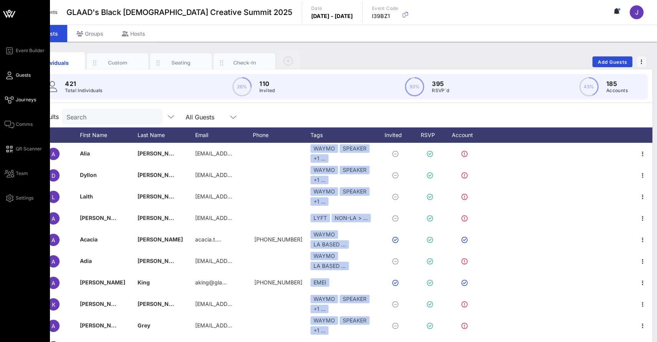
click at [13, 99] on icon at bounding box center [10, 99] width 10 height 1
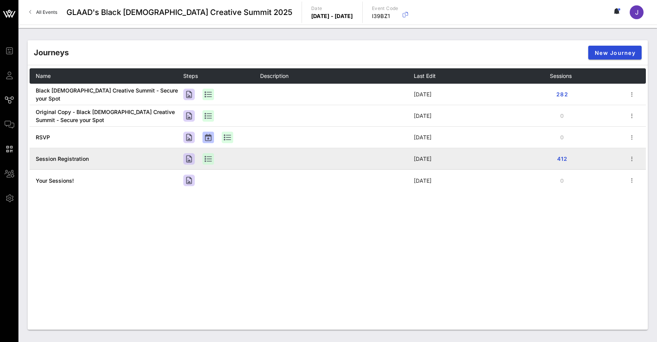
click at [61, 159] on span "Session Registration" at bounding box center [62, 159] width 53 height 7
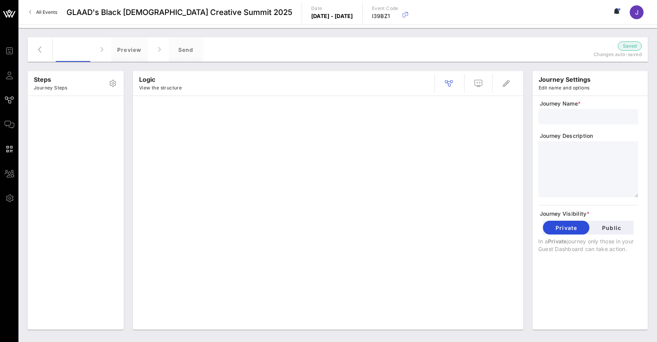
type input "Session Registration"
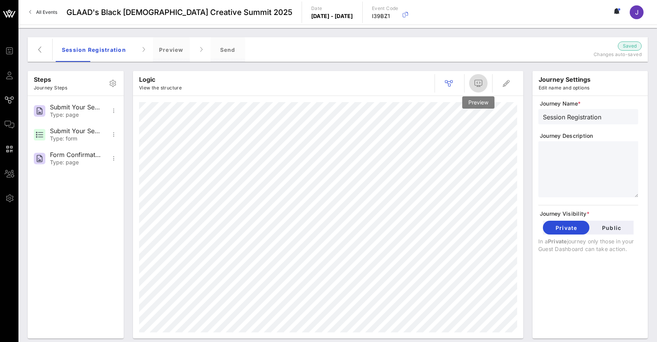
click at [485, 81] on span "button" at bounding box center [478, 83] width 18 height 9
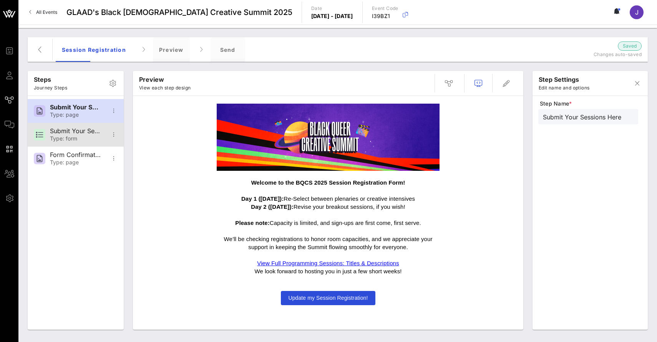
click at [81, 132] on div "Submit Your Sessions Form" at bounding box center [75, 130] width 51 height 7
type input "Submit Your Sessions Form"
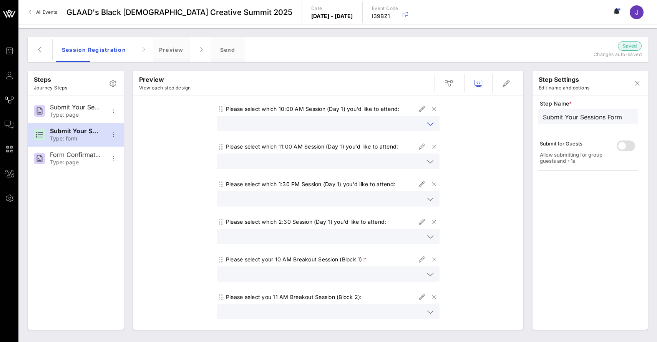
click at [302, 122] on input "text" at bounding box center [322, 124] width 203 height 10
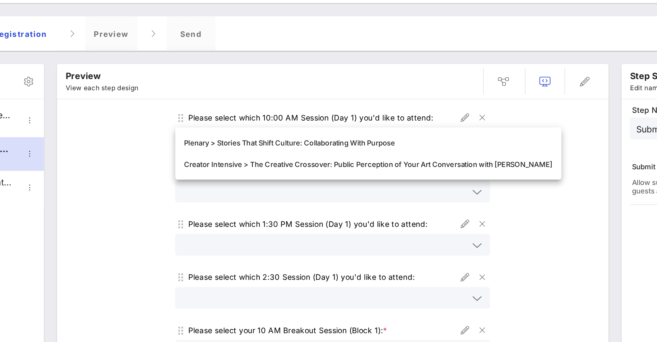
click at [305, 187] on div "Please select which 1:30 PM Session (Day 1) you'd like to attend:" at bounding box center [310, 184] width 169 height 8
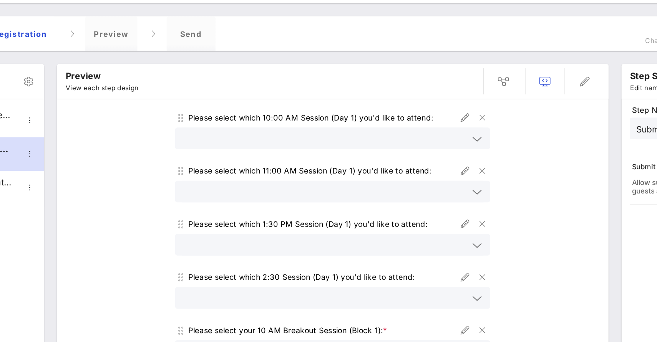
click at [313, 196] on input "text" at bounding box center [322, 199] width 203 height 10
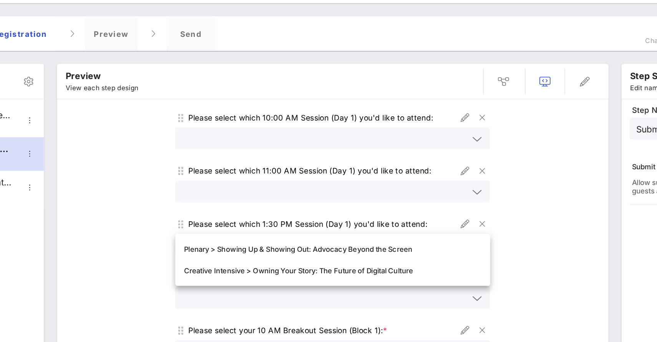
click at [488, 159] on div "Please select which 10:00 AM Session (Day 1) you'd like to attend: Please selec…" at bounding box center [328, 291] width 382 height 382
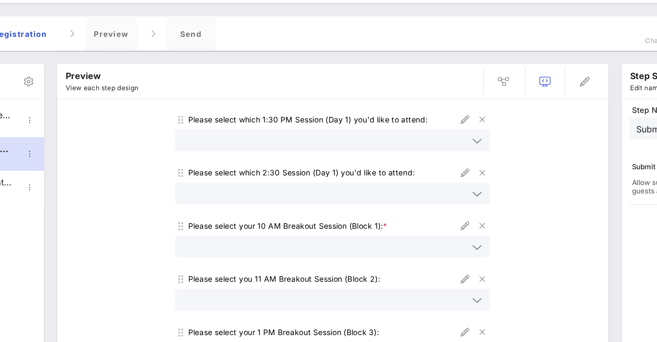
scroll to position [84, 0]
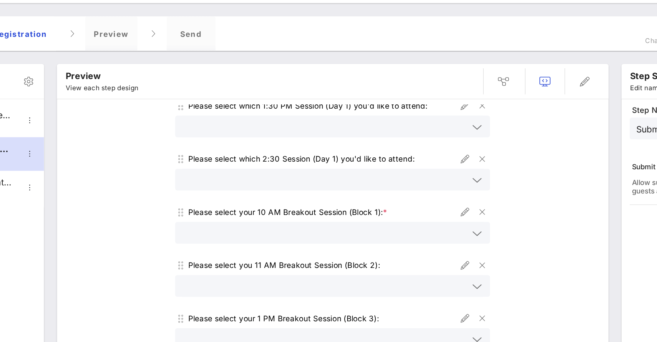
click at [429, 154] on icon at bounding box center [430, 153] width 7 height 9
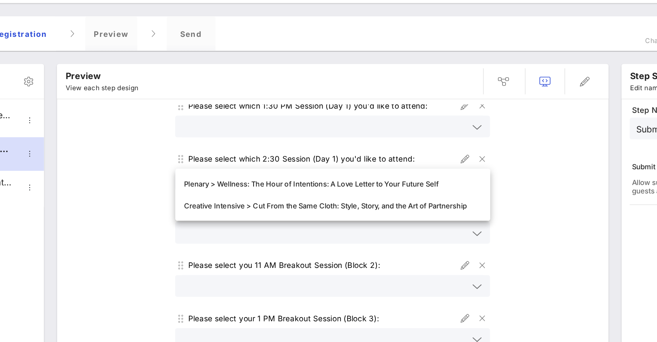
click at [472, 134] on div "Please select which 10:00 AM Session (Day 1) you'd like to attend: Please selec…" at bounding box center [328, 207] width 382 height 382
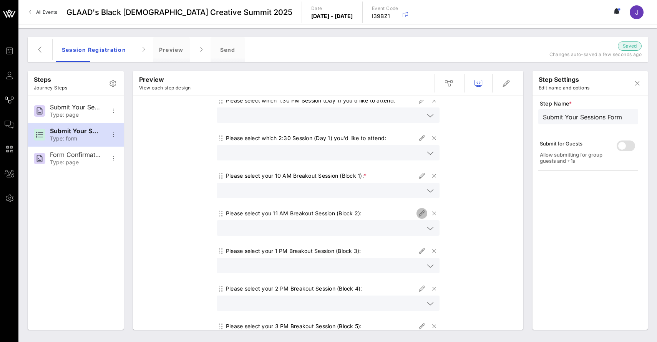
click at [420, 215] on icon "button" at bounding box center [421, 213] width 9 height 9
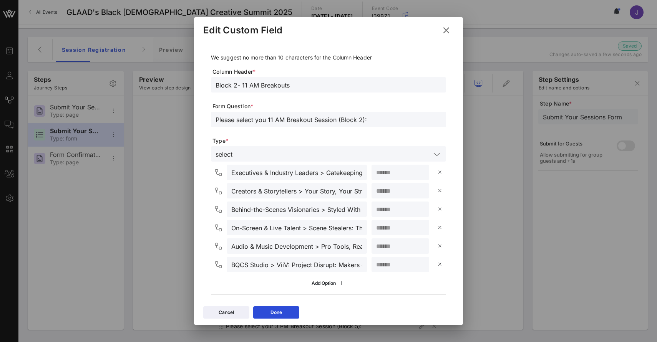
click at [447, 31] on icon at bounding box center [446, 29] width 13 height 13
